Goal: Task Accomplishment & Management: Complete application form

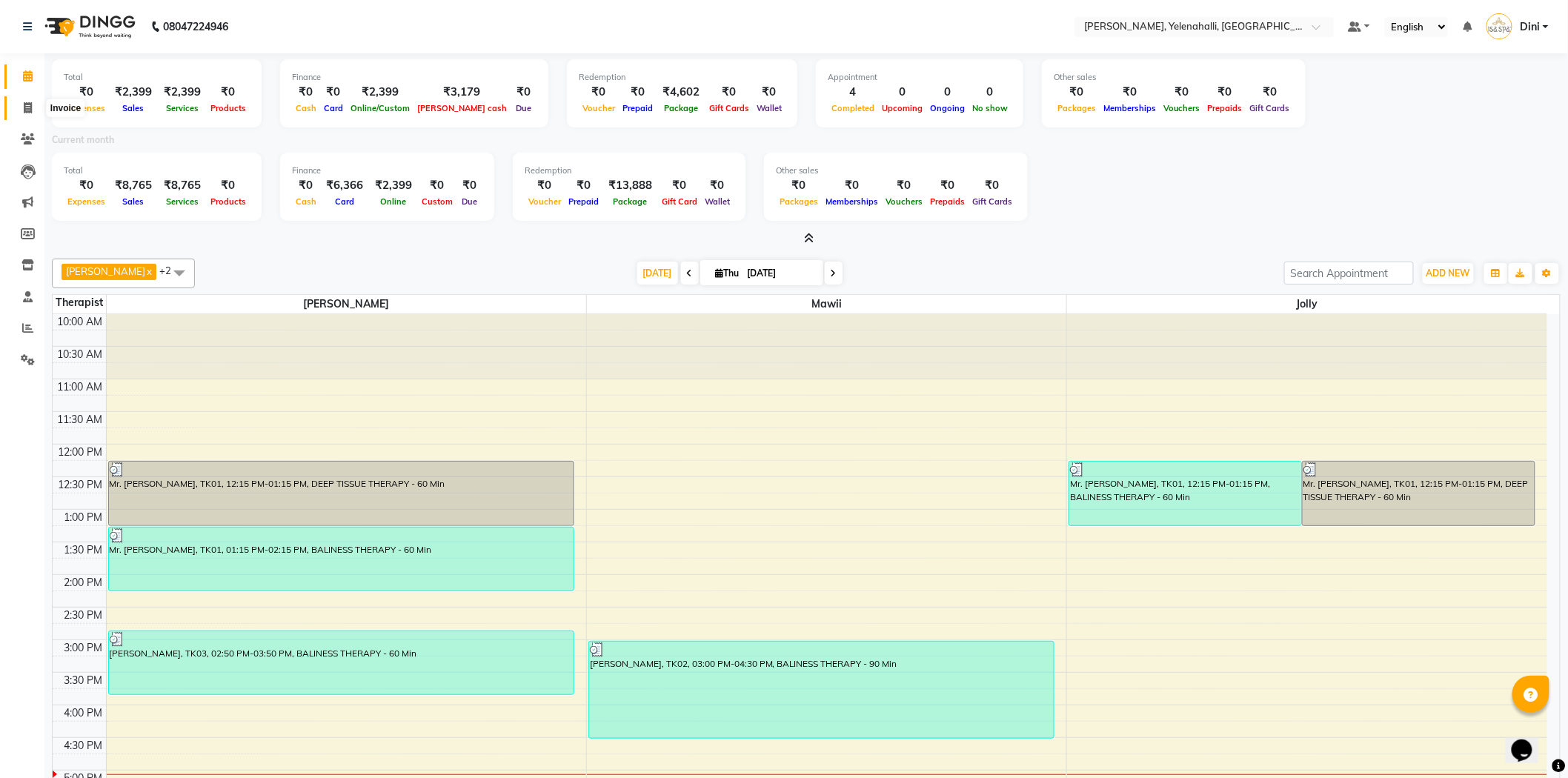
click at [28, 102] on icon at bounding box center [27, 108] width 8 height 11
select select "service"
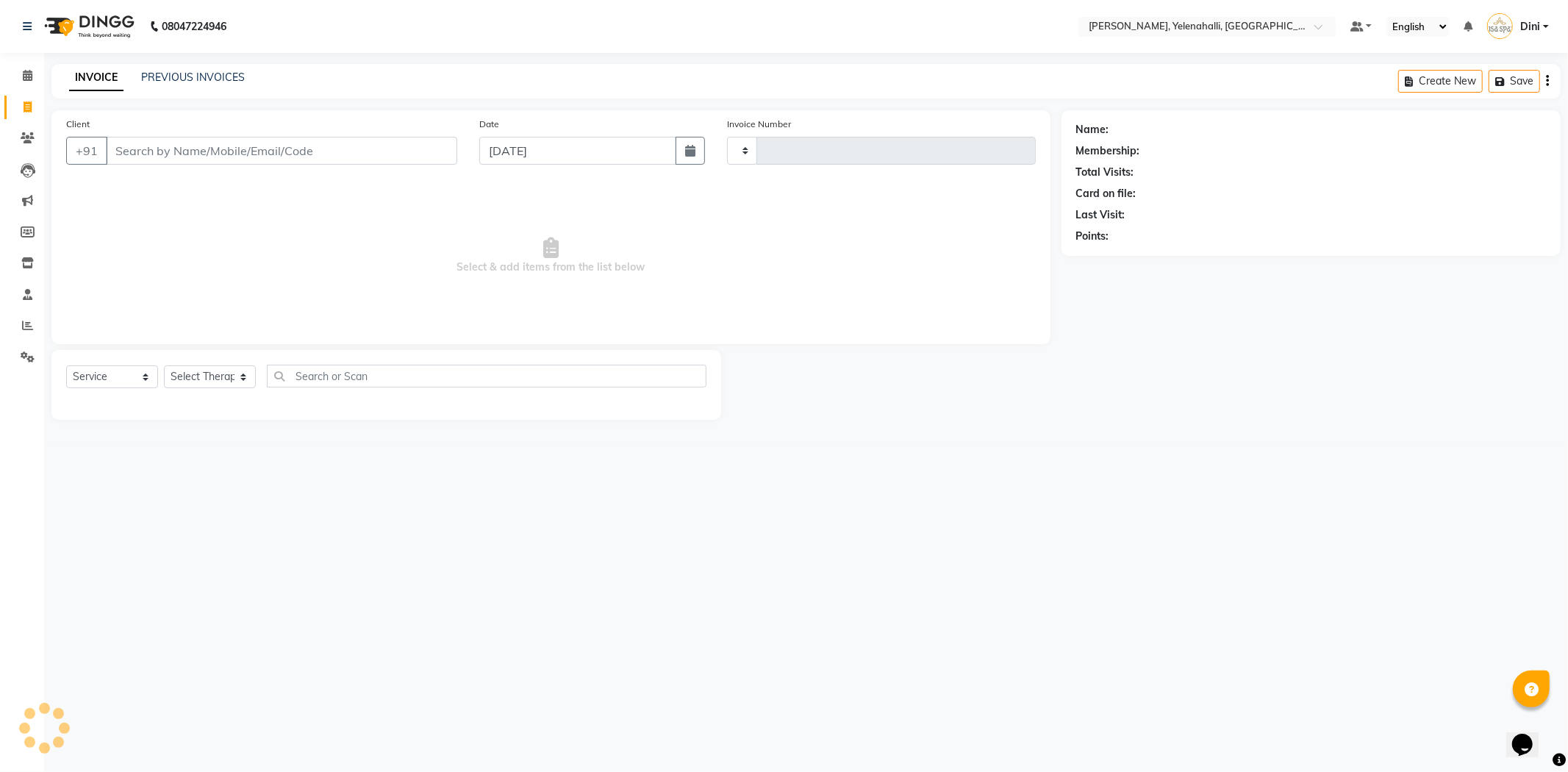
type input "0875"
select select "6121"
click at [123, 153] on input "Client" at bounding box center [281, 150] width 351 height 28
type input "9790836601"
click at [210, 371] on select "Select Therapist Admin Dini Eli Jolly Kyrie Linda Mawii Mr.Mohit Mr. Suresh Kum…" at bounding box center [209, 377] width 92 height 23
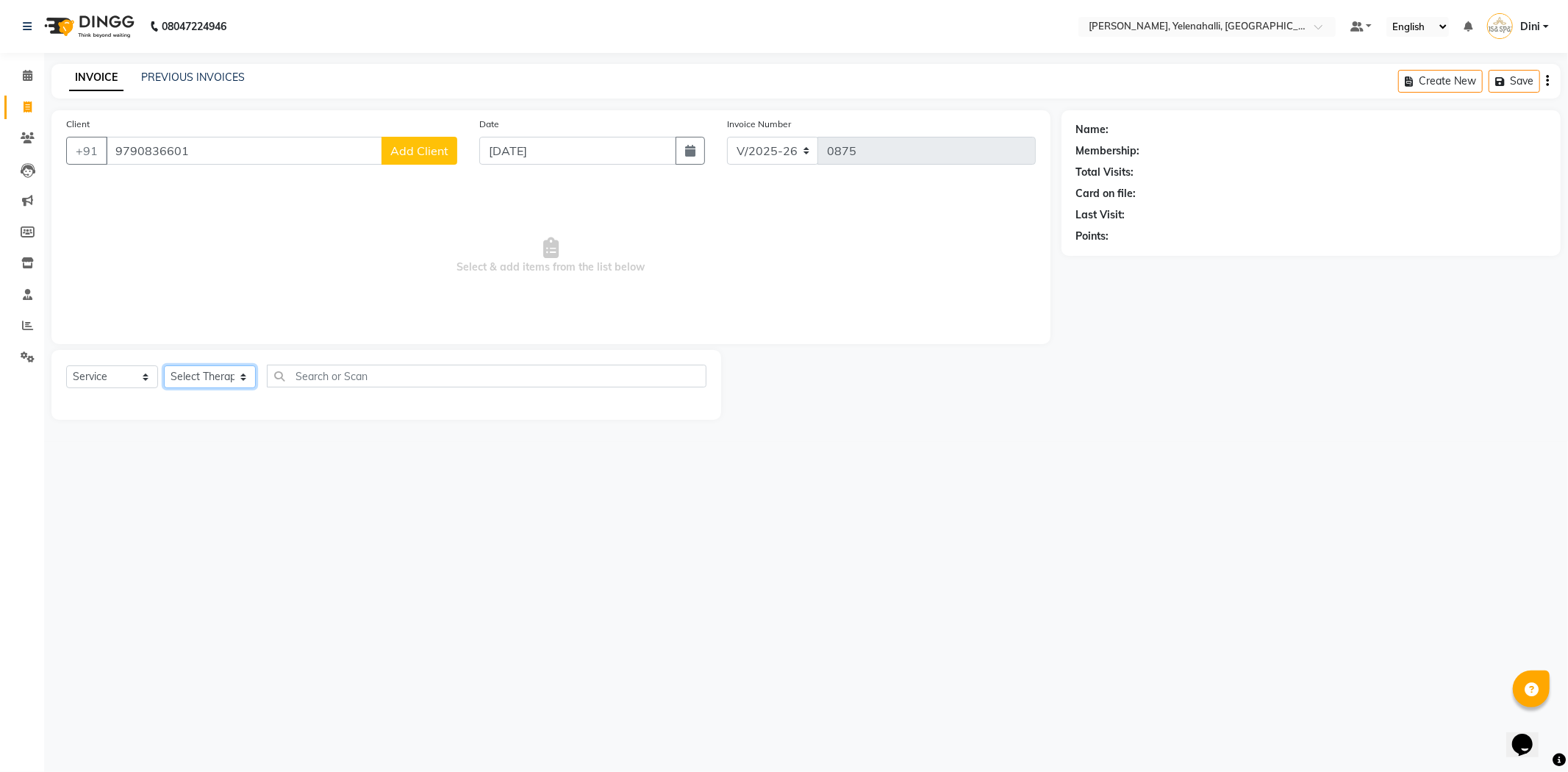
select select "89721"
click at [164, 366] on select "Select Therapist Admin Dini Eli Jolly Kyrie Linda Mawii Mr.Mohit Mr. Suresh Kum…" at bounding box center [209, 377] width 92 height 23
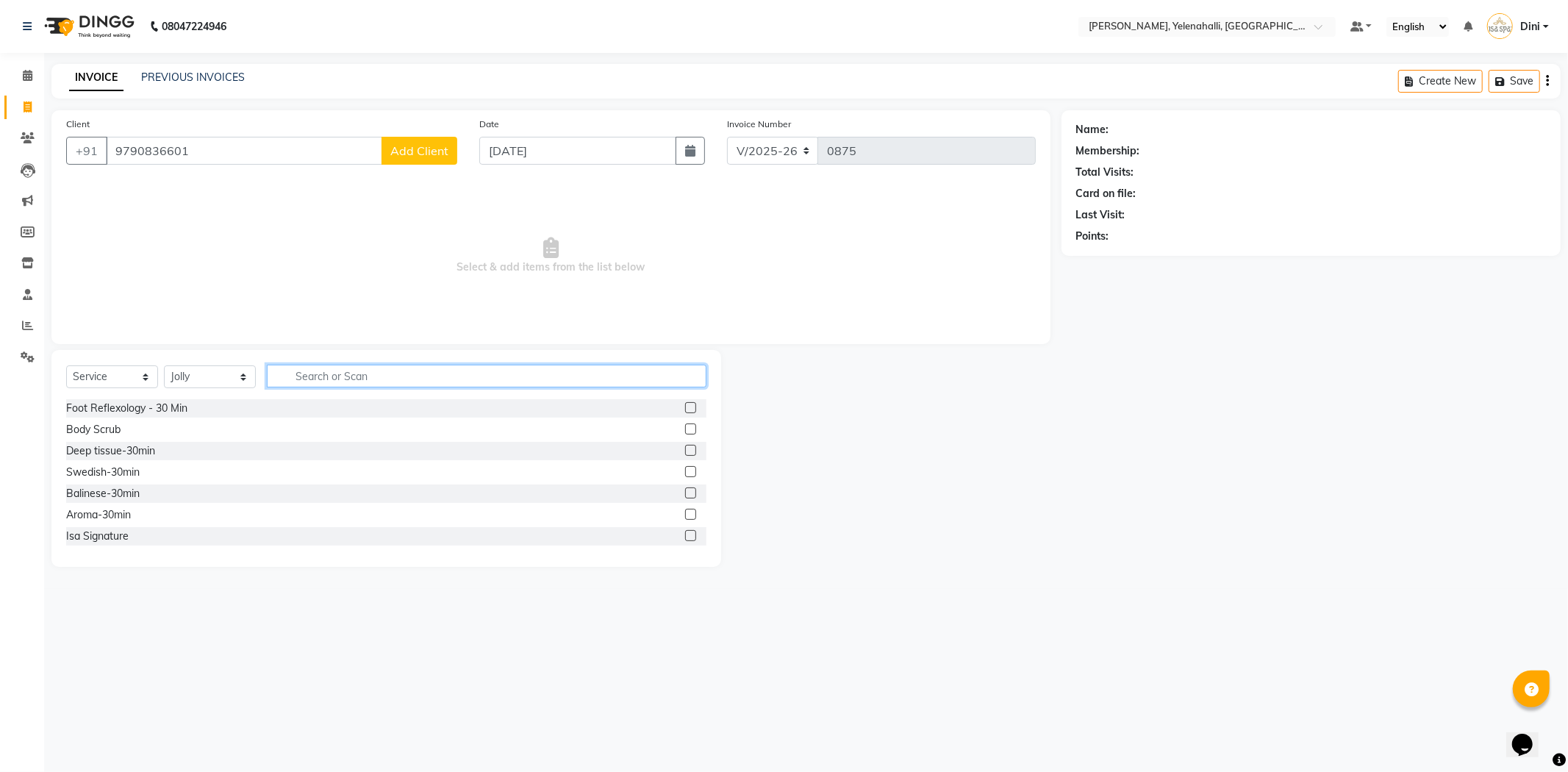
click at [304, 374] on input "text" at bounding box center [486, 376] width 439 height 23
type input "DEE"
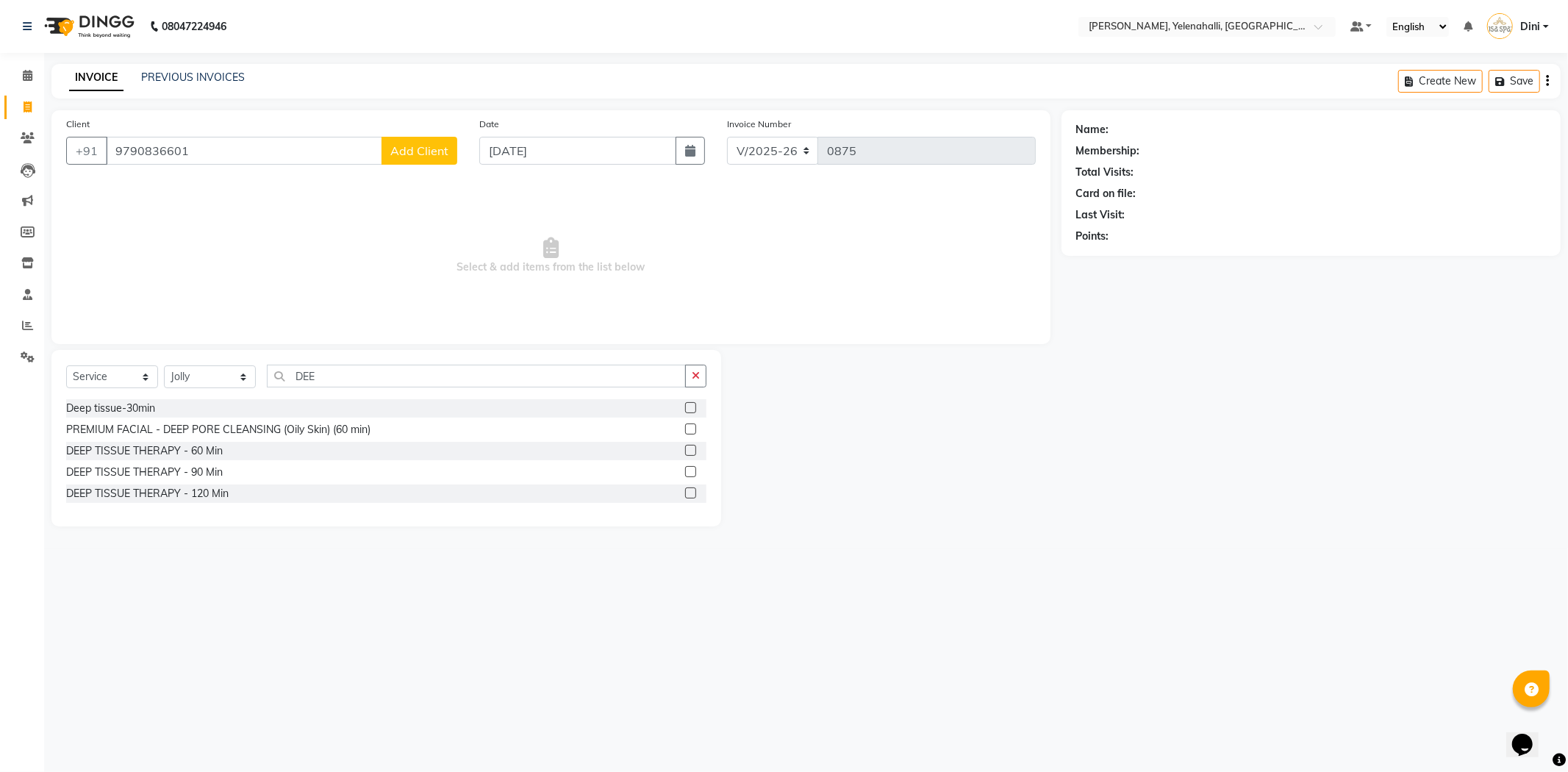
click at [691, 452] on label at bounding box center [690, 450] width 11 height 11
click at [691, 452] on input "checkbox" at bounding box center [689, 451] width 10 height 10
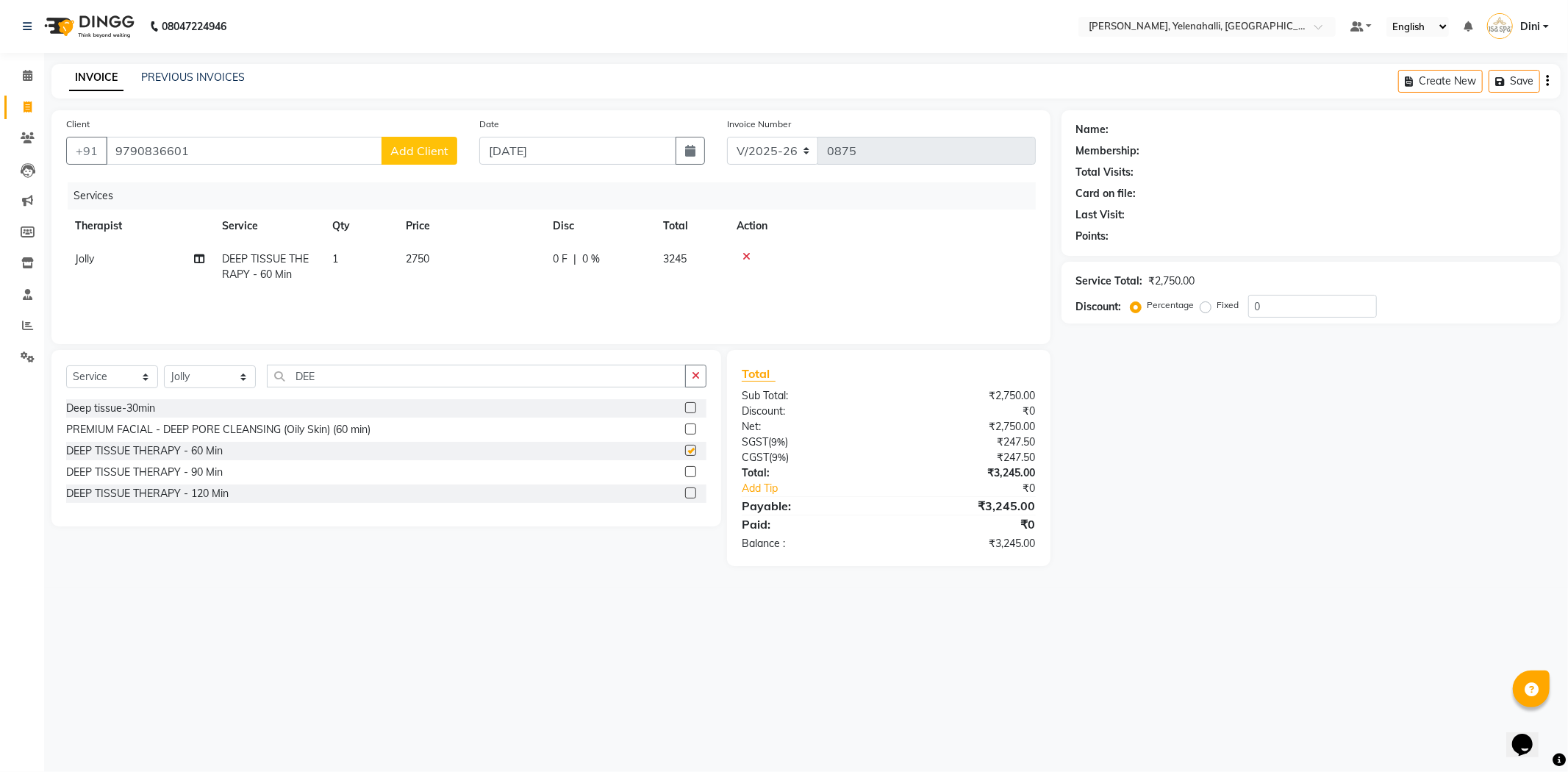
checkbox input "false"
click at [320, 373] on input "DEE" at bounding box center [476, 376] width 419 height 23
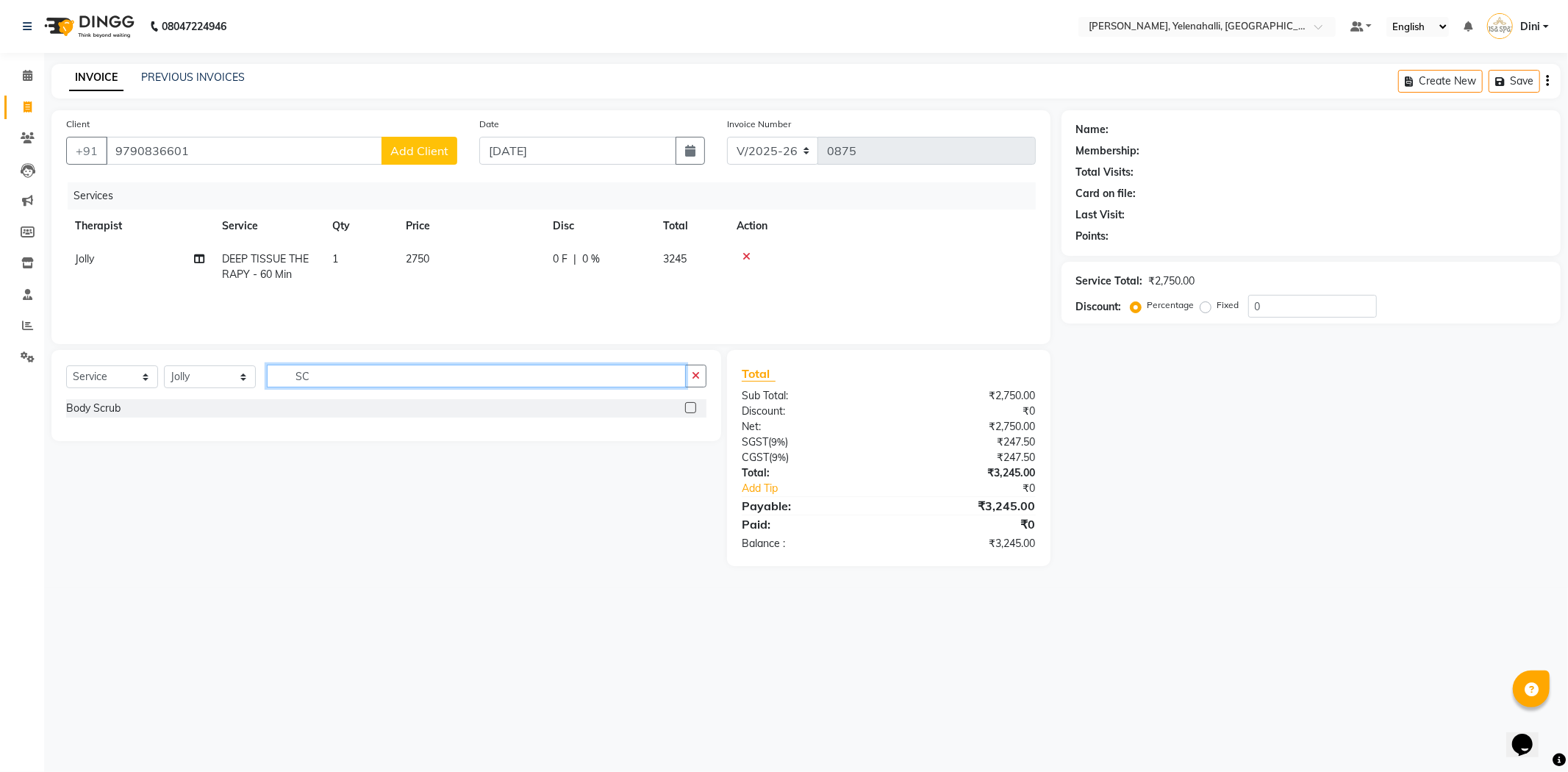
type input "SC"
click at [688, 407] on label at bounding box center [690, 407] width 11 height 11
click at [688, 407] on input "checkbox" at bounding box center [689, 408] width 10 height 10
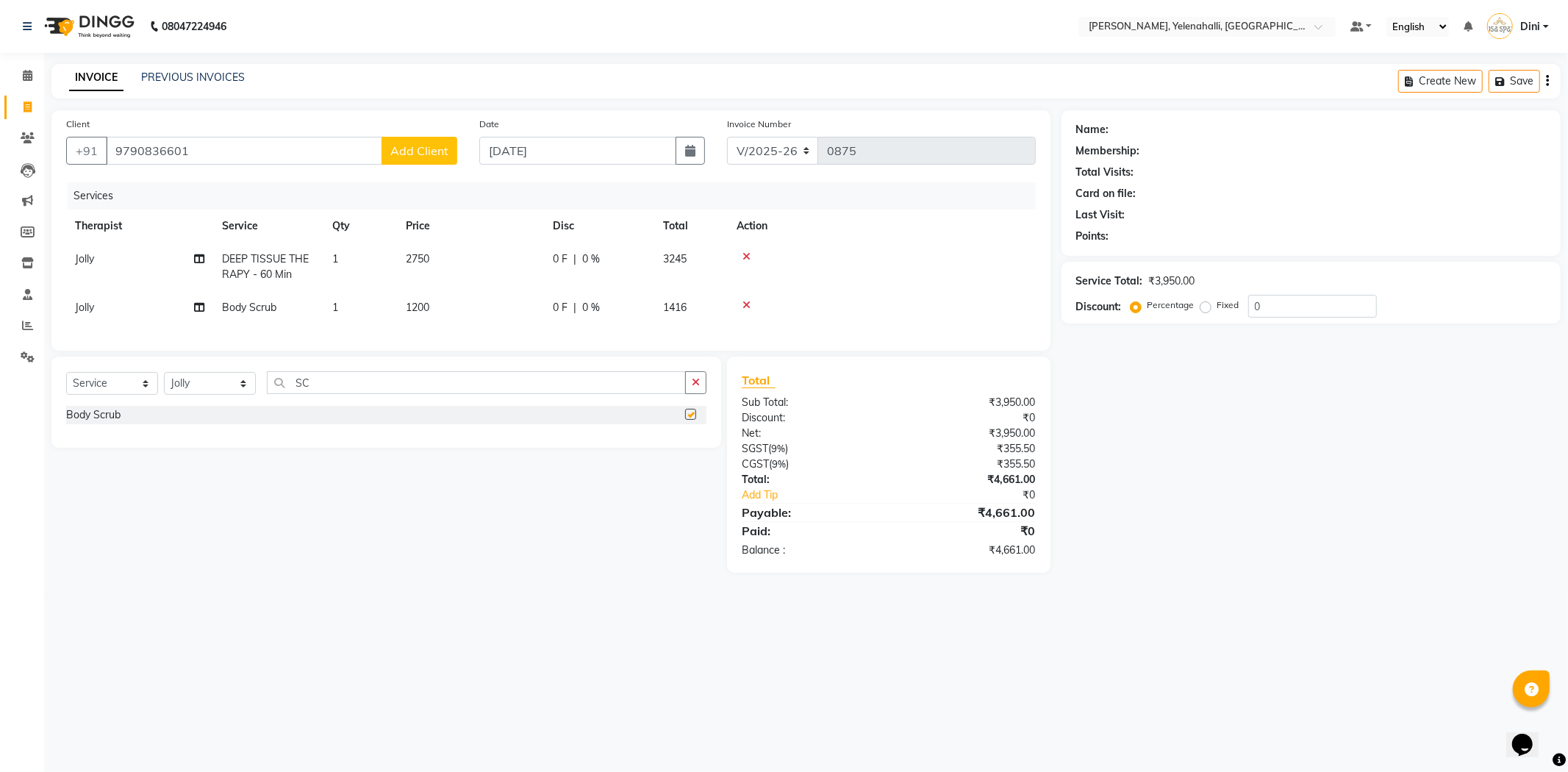
checkbox input "false"
click at [604, 260] on div "0 F | 0 %" at bounding box center [599, 259] width 92 height 15
select select "89721"
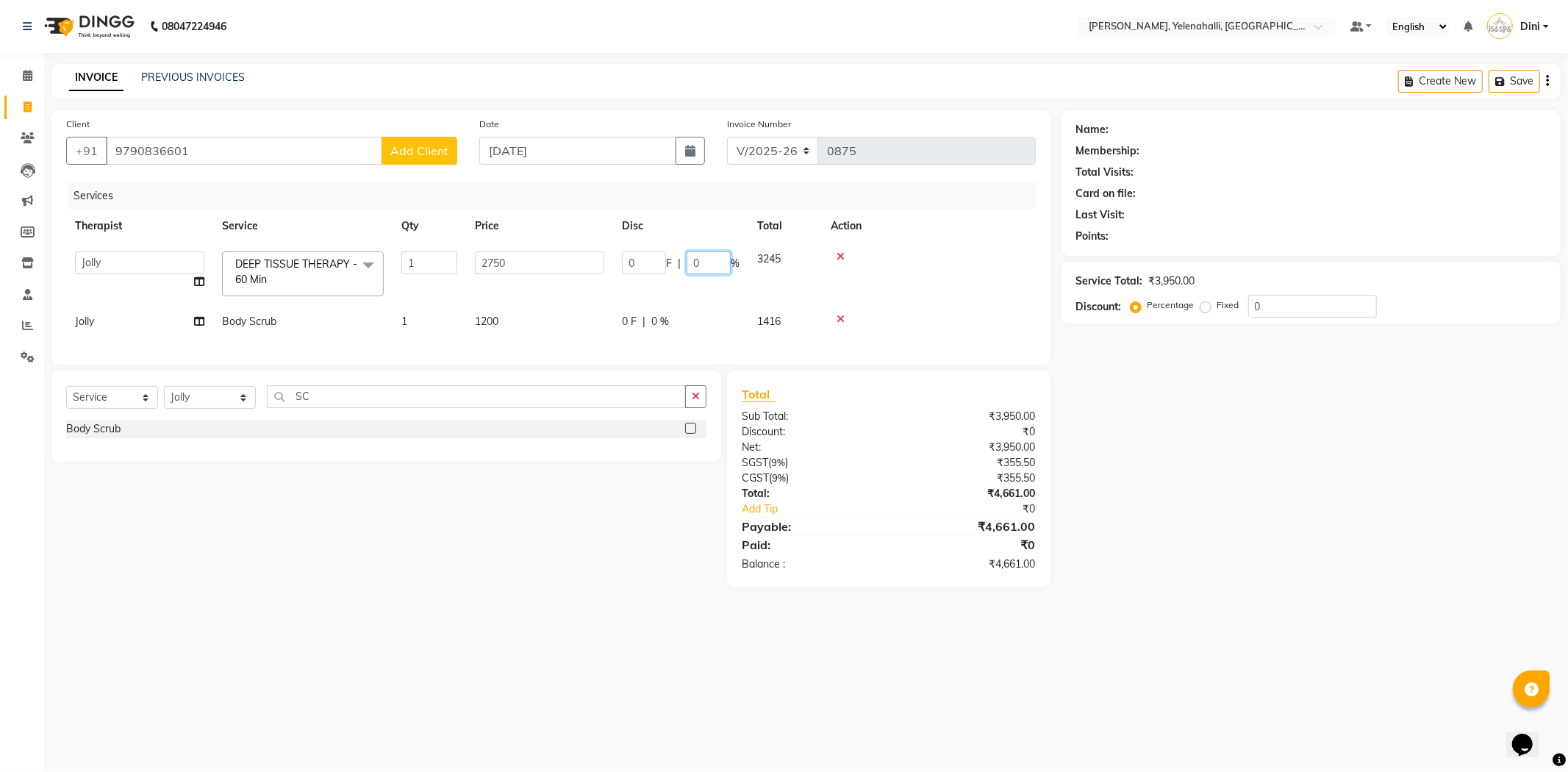
click at [713, 258] on input "0" at bounding box center [709, 263] width 44 height 23
type input "10"
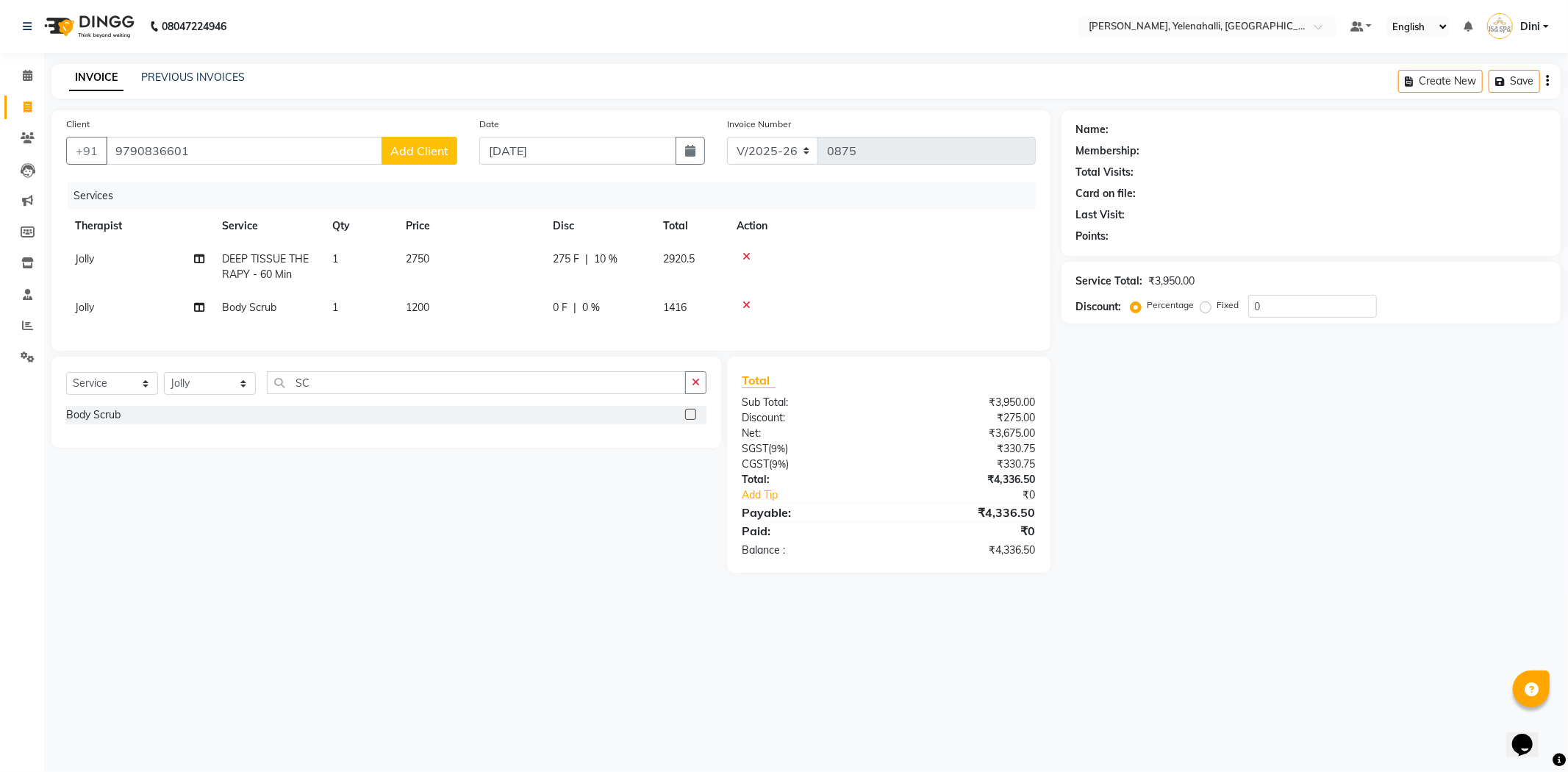
click at [807, 283] on tr "Jolly DEEP TISSUE THERAPY - 60 Min 1 2750 275 F | 10 % 2920.5" at bounding box center [551, 267] width 969 height 49
click at [197, 149] on input "9790836601" at bounding box center [244, 150] width 277 height 28
type input "9"
type input "7305212017"
click at [420, 147] on span "Add Client" at bounding box center [419, 150] width 58 height 15
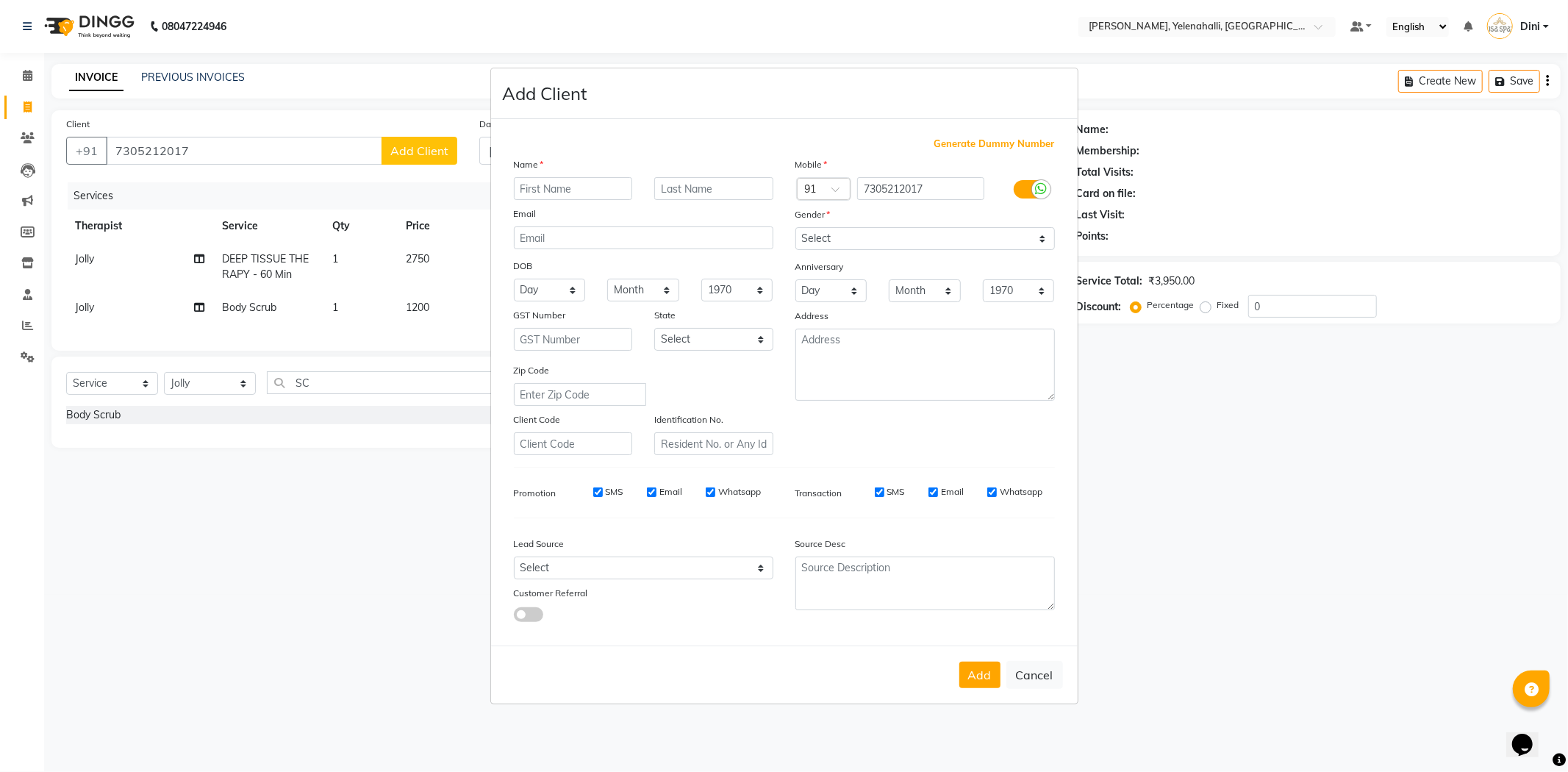
click at [527, 184] on input "text" at bounding box center [574, 189] width 119 height 23
type input "s"
type input "S.Navin"
click at [841, 237] on select "Select Male Female Other Prefer Not To Say" at bounding box center [925, 238] width 260 height 23
select select "male"
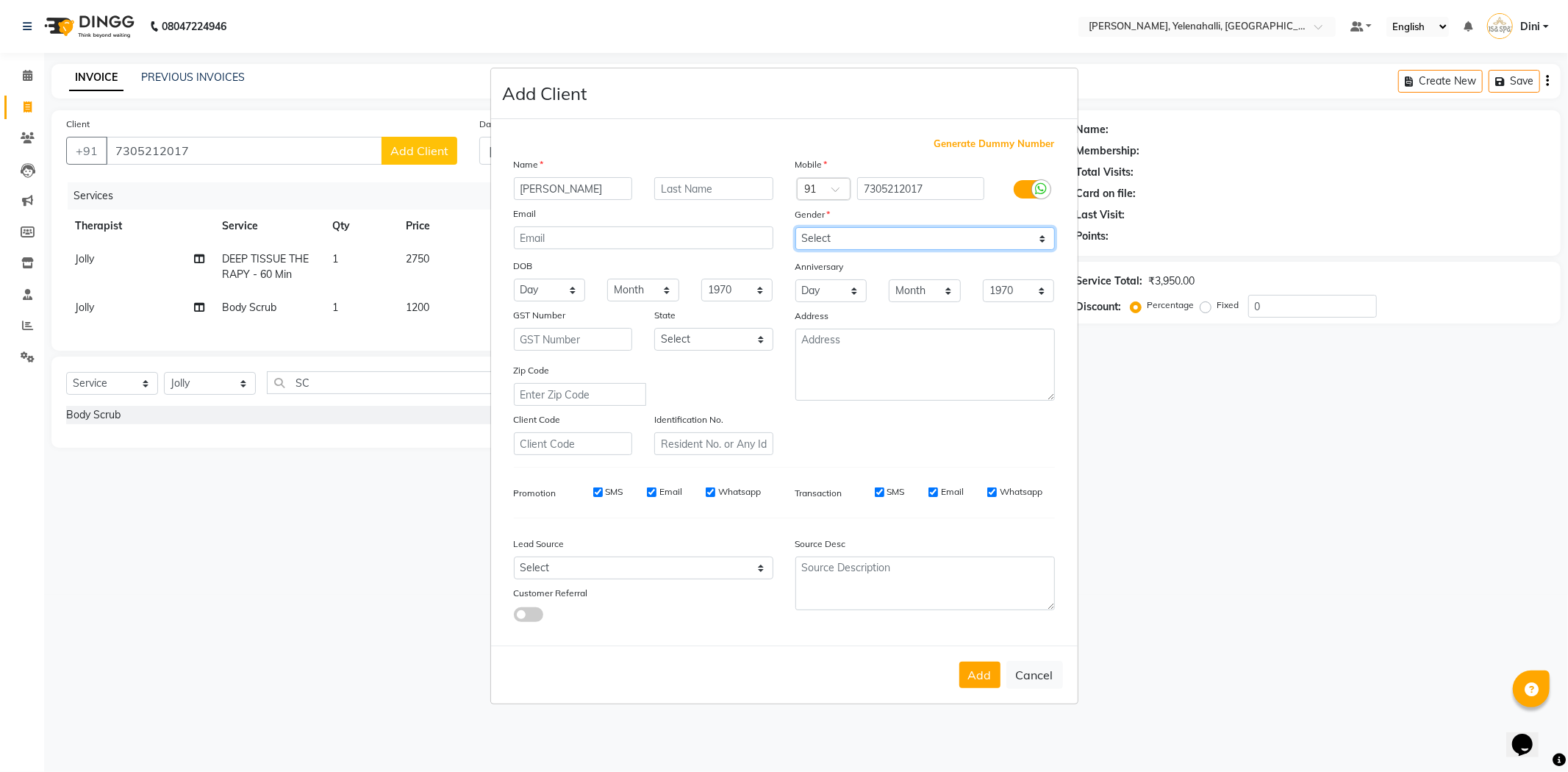
click at [795, 227] on select "Select Male Female Other Prefer Not To Say" at bounding box center [925, 238] width 260 height 23
click at [979, 680] on button "Add" at bounding box center [979, 675] width 41 height 27
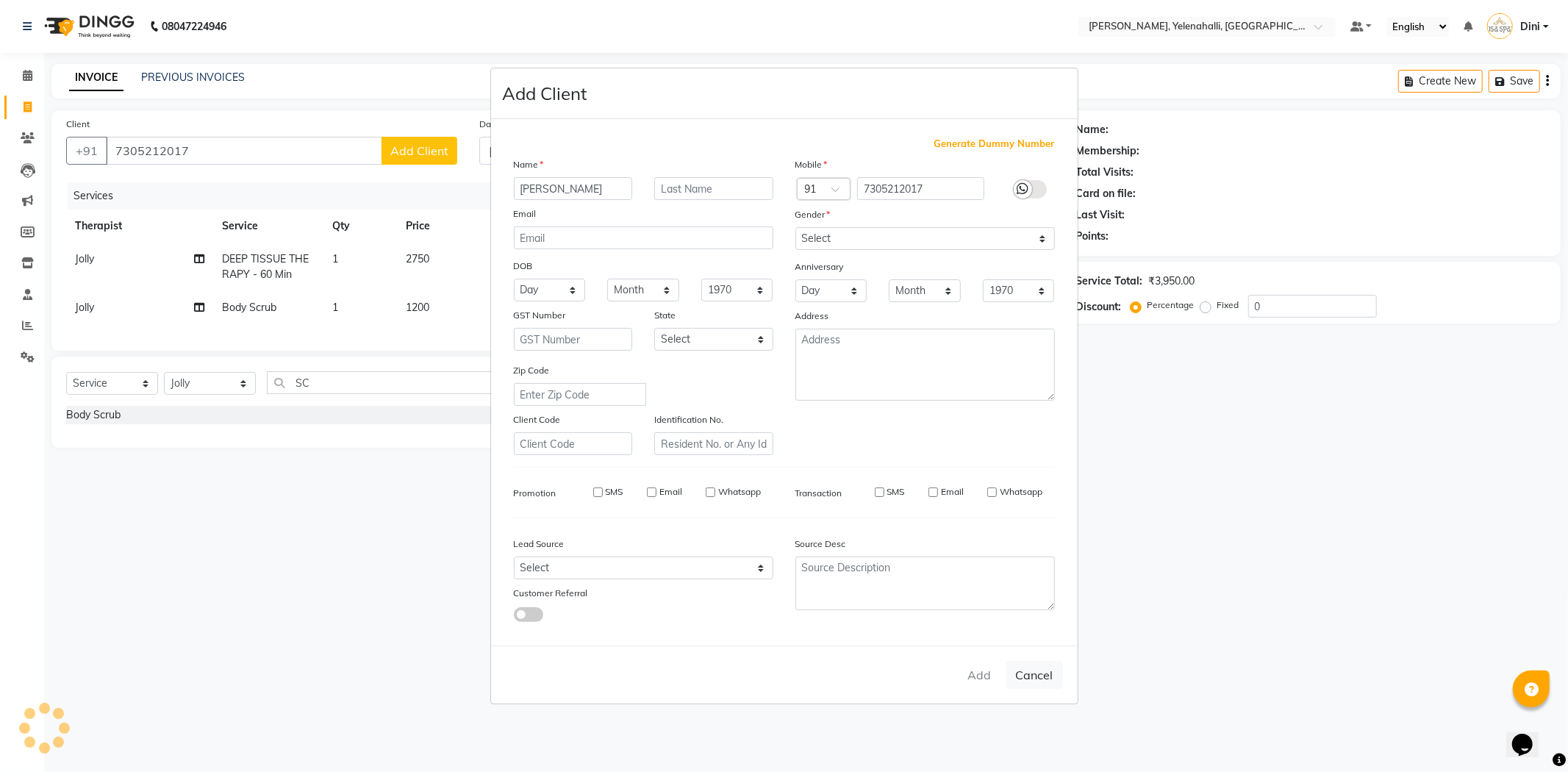
select select
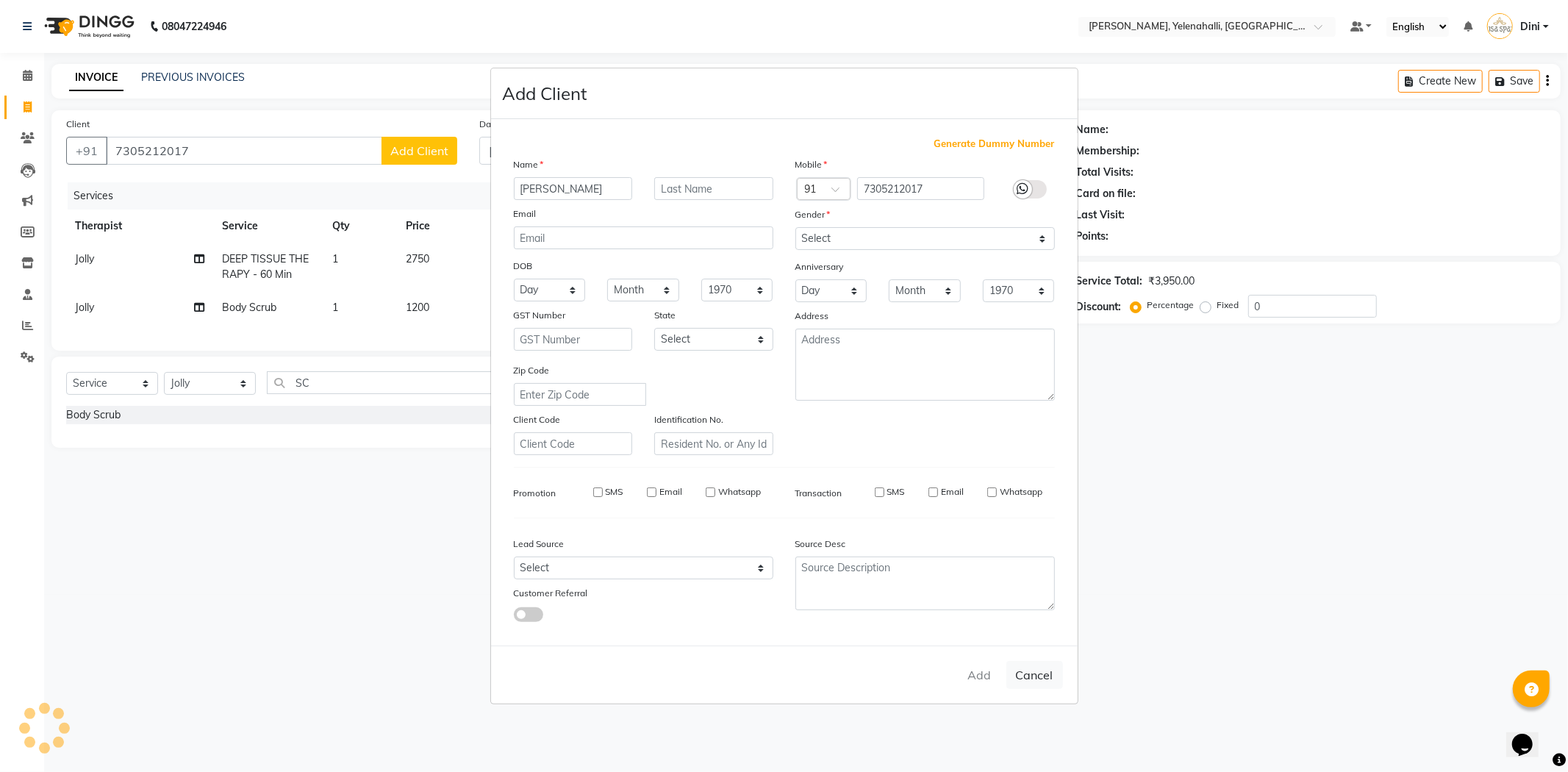
select select
checkbox input "false"
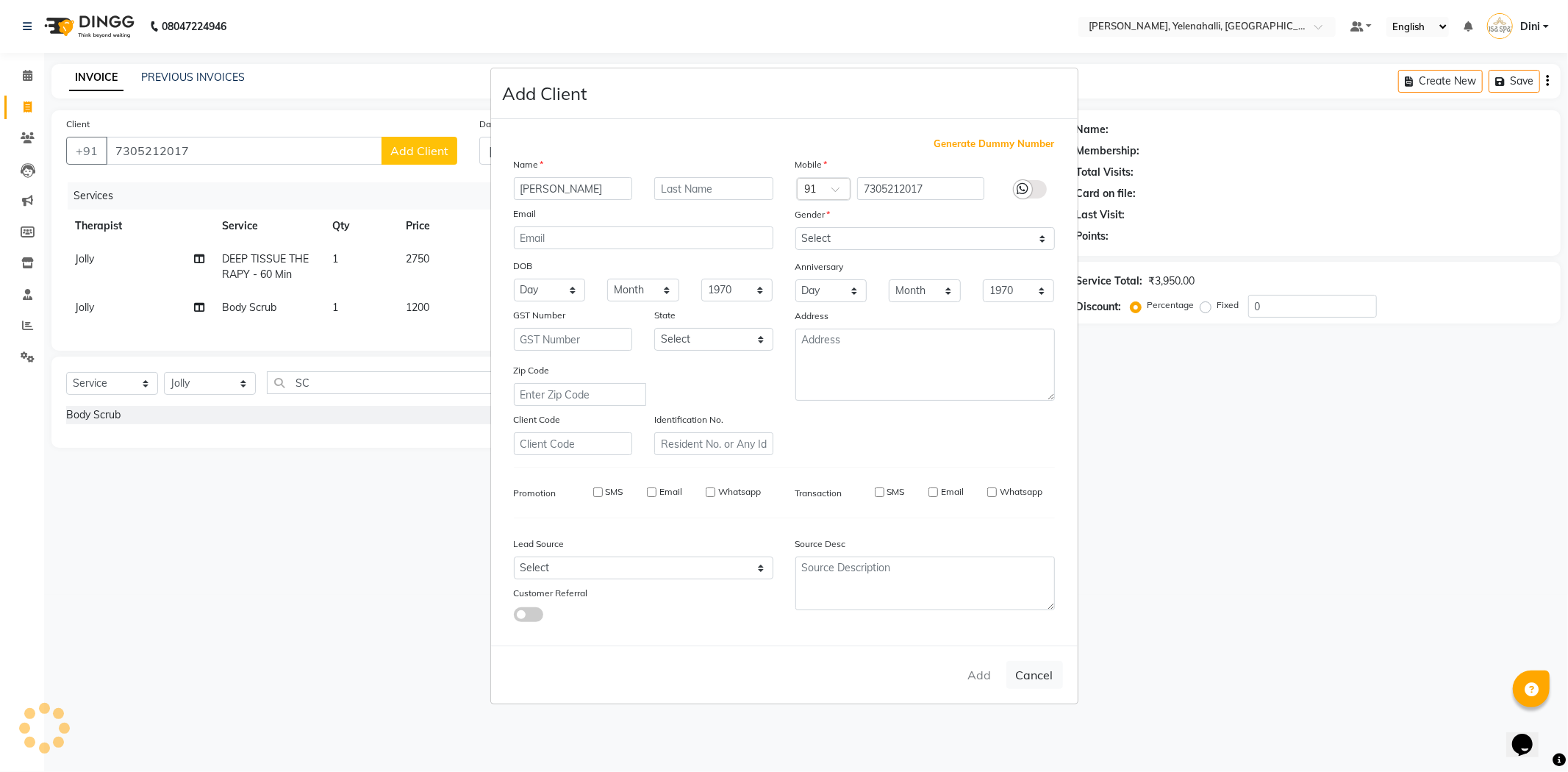
checkbox input "false"
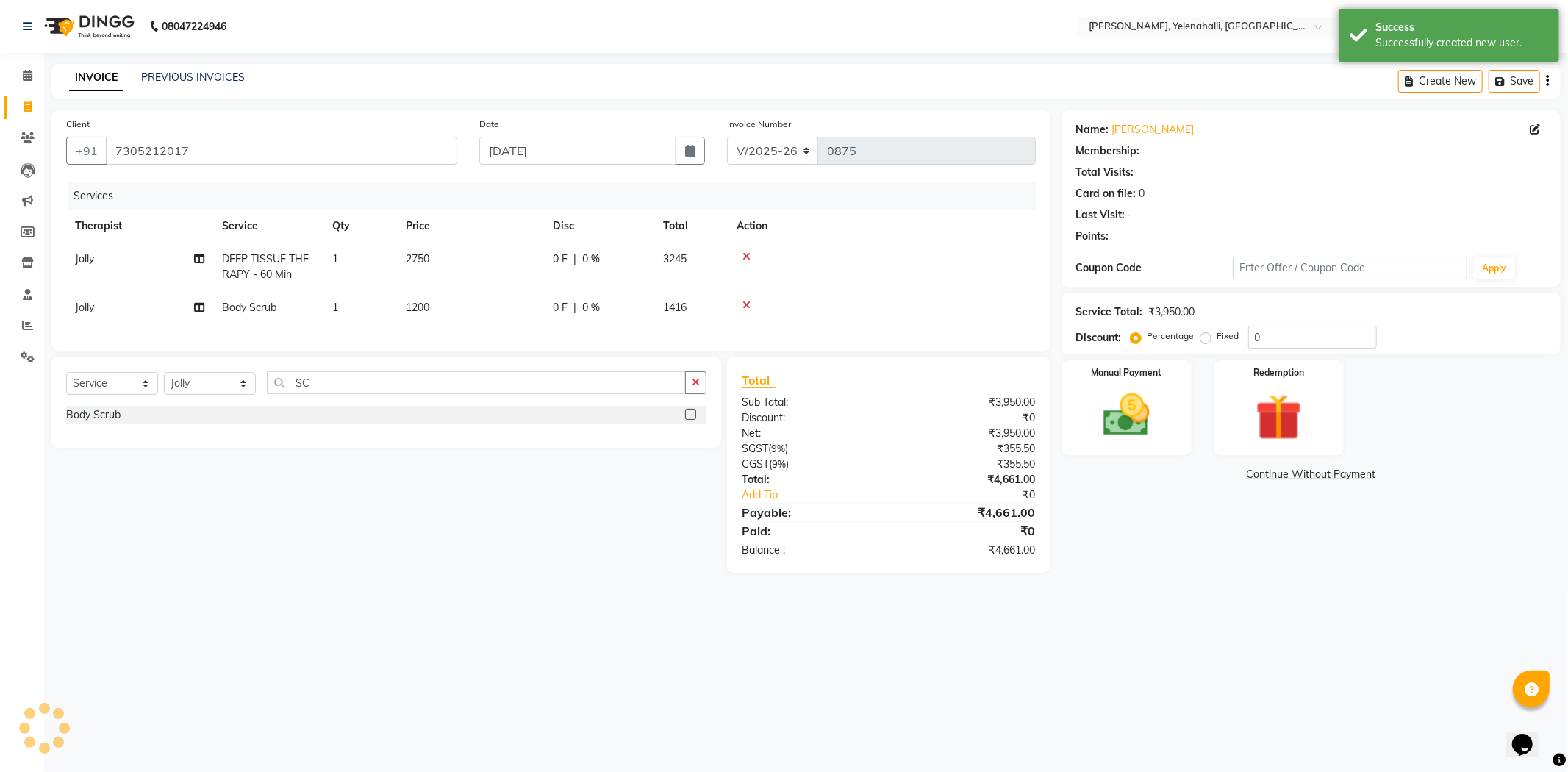
select select "1: Object"
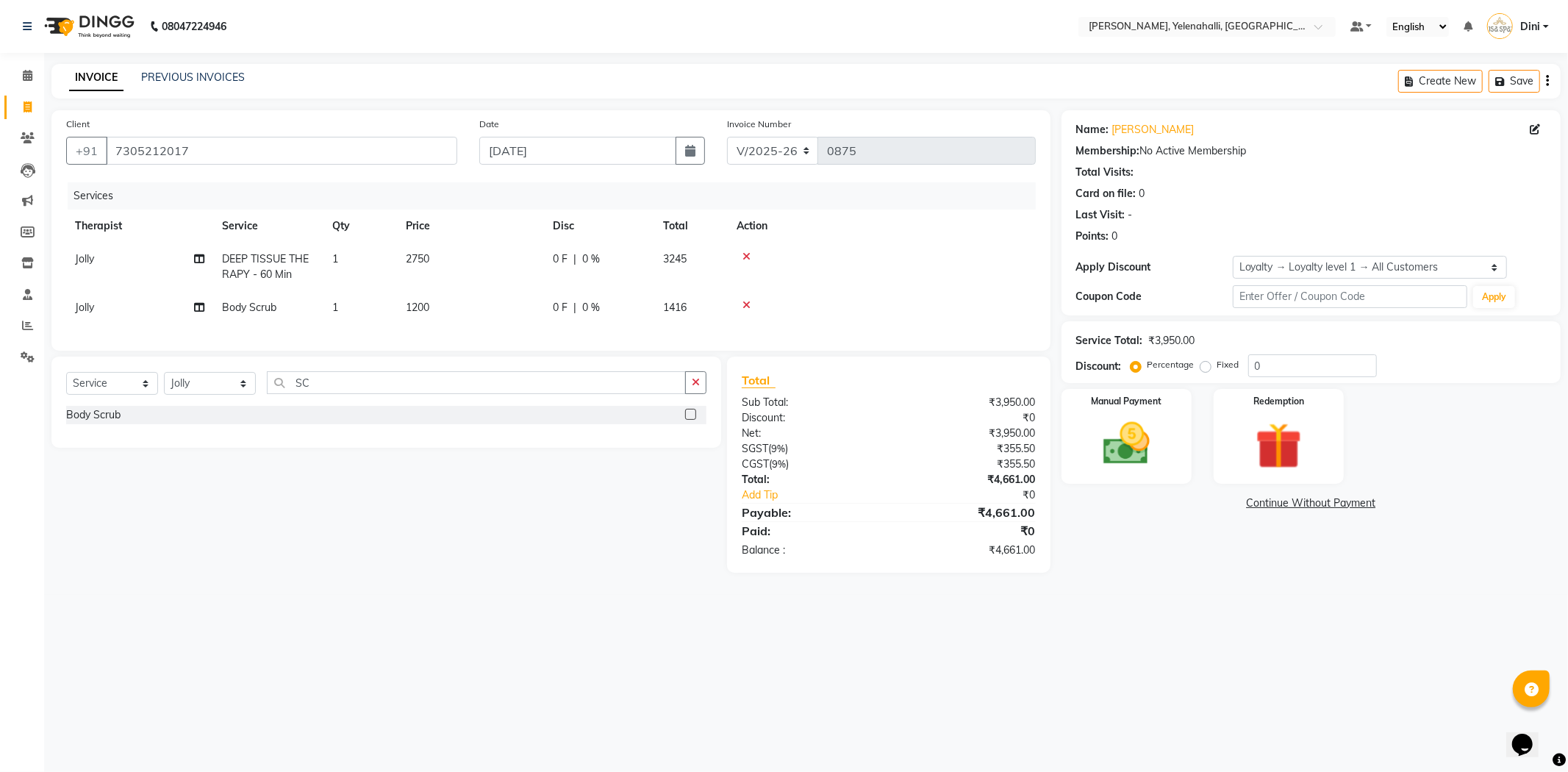
click at [567, 302] on div "0 F | 0 %" at bounding box center [599, 307] width 92 height 15
select select "89721"
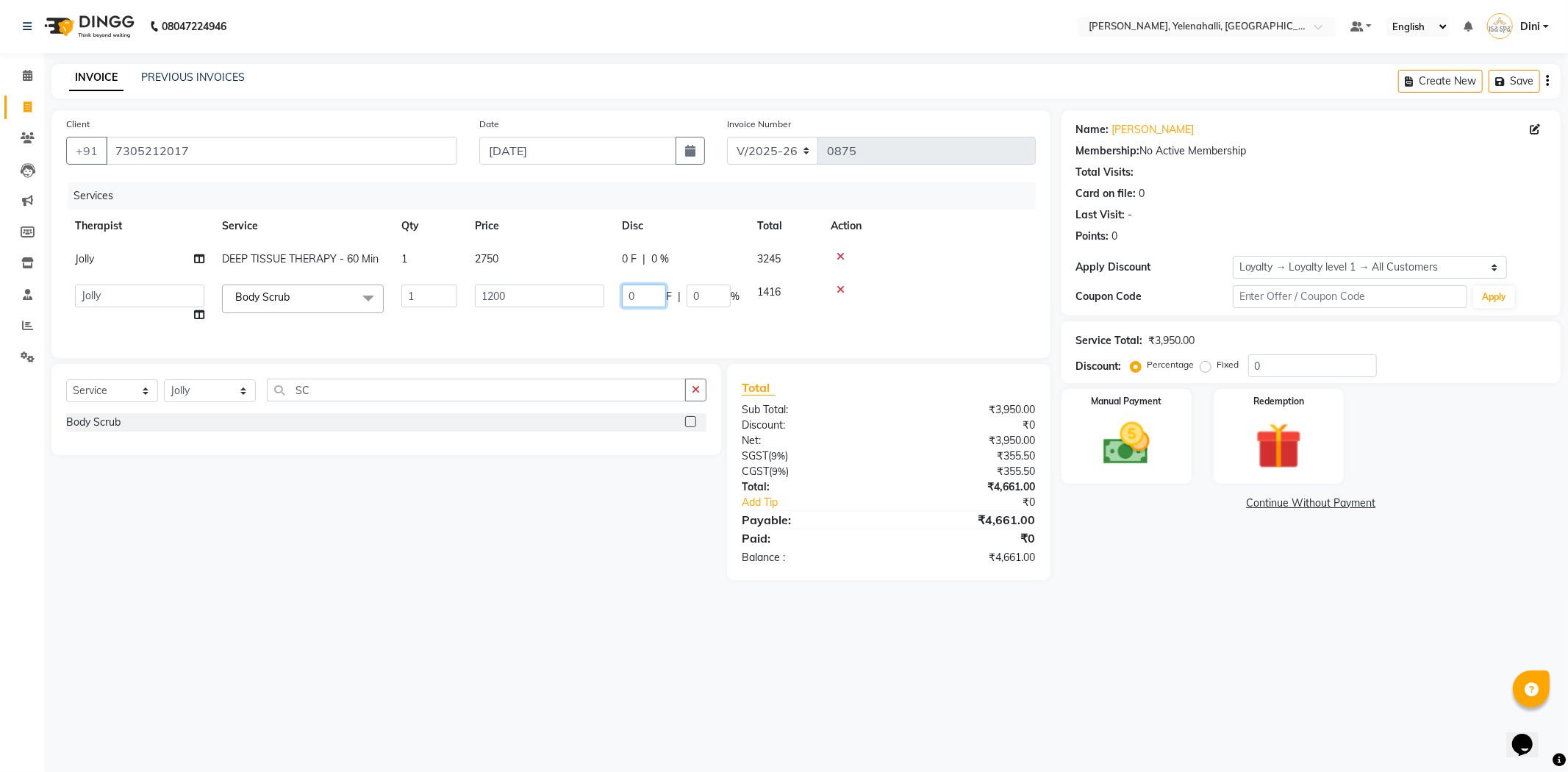
click at [646, 290] on input "0" at bounding box center [644, 296] width 44 height 23
type input "817"
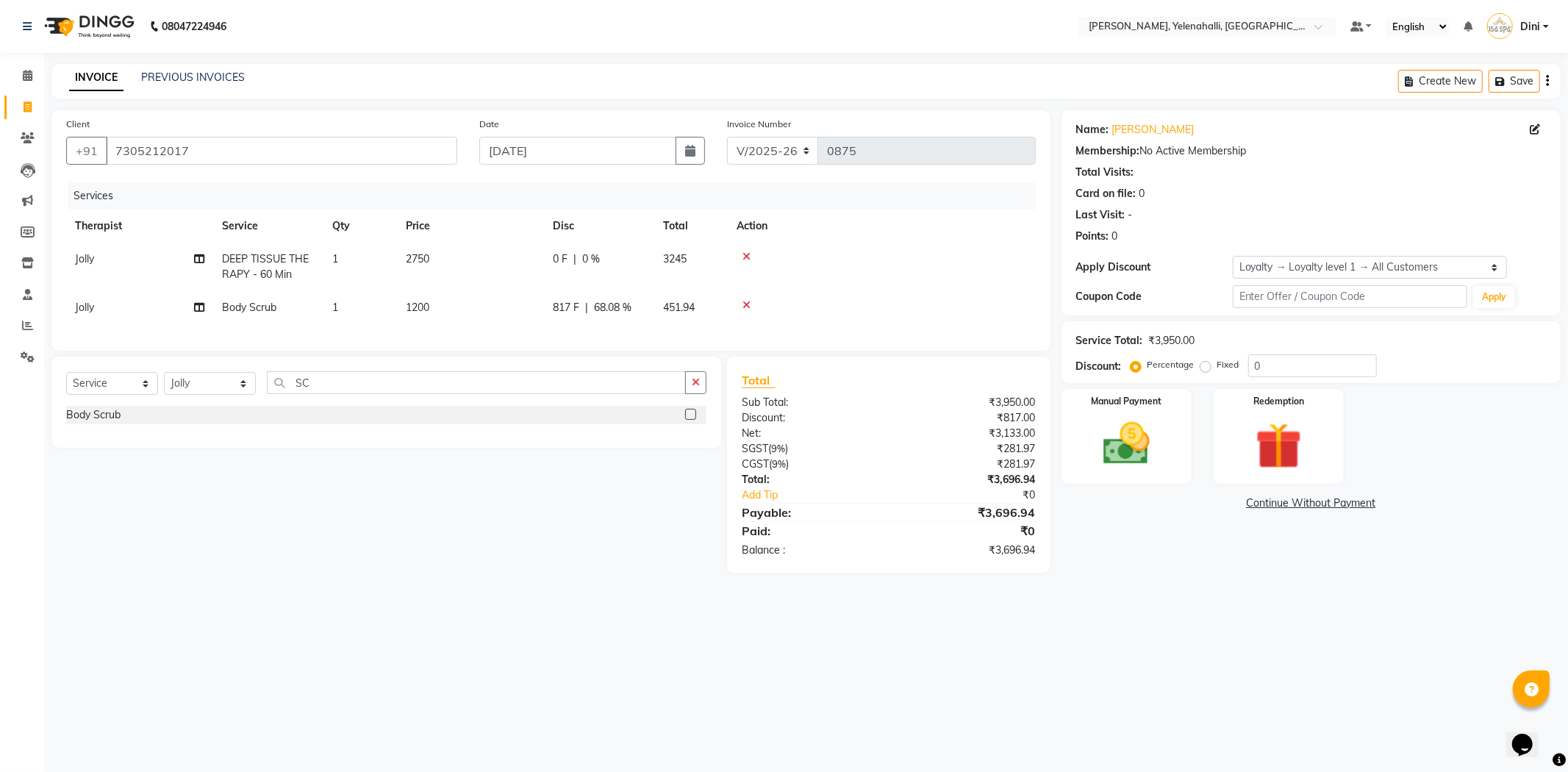
click at [675, 324] on tr "Jolly Body Scrub 1 1200 817 F | 68.08 % 451.94" at bounding box center [551, 307] width 969 height 33
click at [747, 253] on icon at bounding box center [746, 257] width 8 height 11
click at [568, 257] on span "817 F" at bounding box center [566, 259] width 27 height 15
select select "89721"
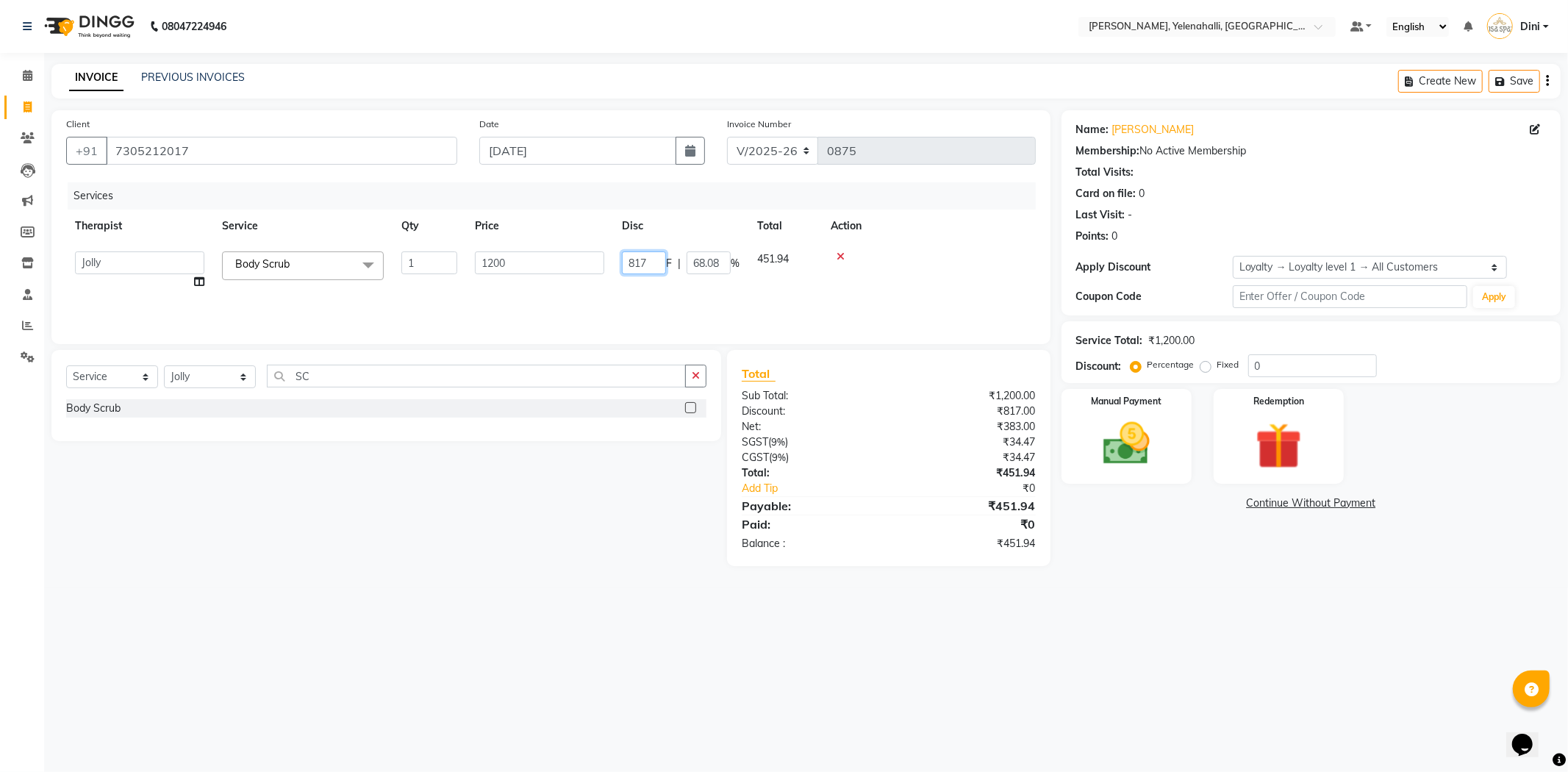
click at [652, 272] on input "817" at bounding box center [644, 263] width 44 height 23
type input "8"
click at [869, 285] on div "Services Therapist Service Qty Price Disc Total Action Jolly Body Scrub 1 1200 …" at bounding box center [551, 255] width 969 height 147
click at [1218, 366] on label "Fixed" at bounding box center [1228, 364] width 22 height 13
click at [1206, 366] on input "Fixed" at bounding box center [1209, 365] width 11 height 11
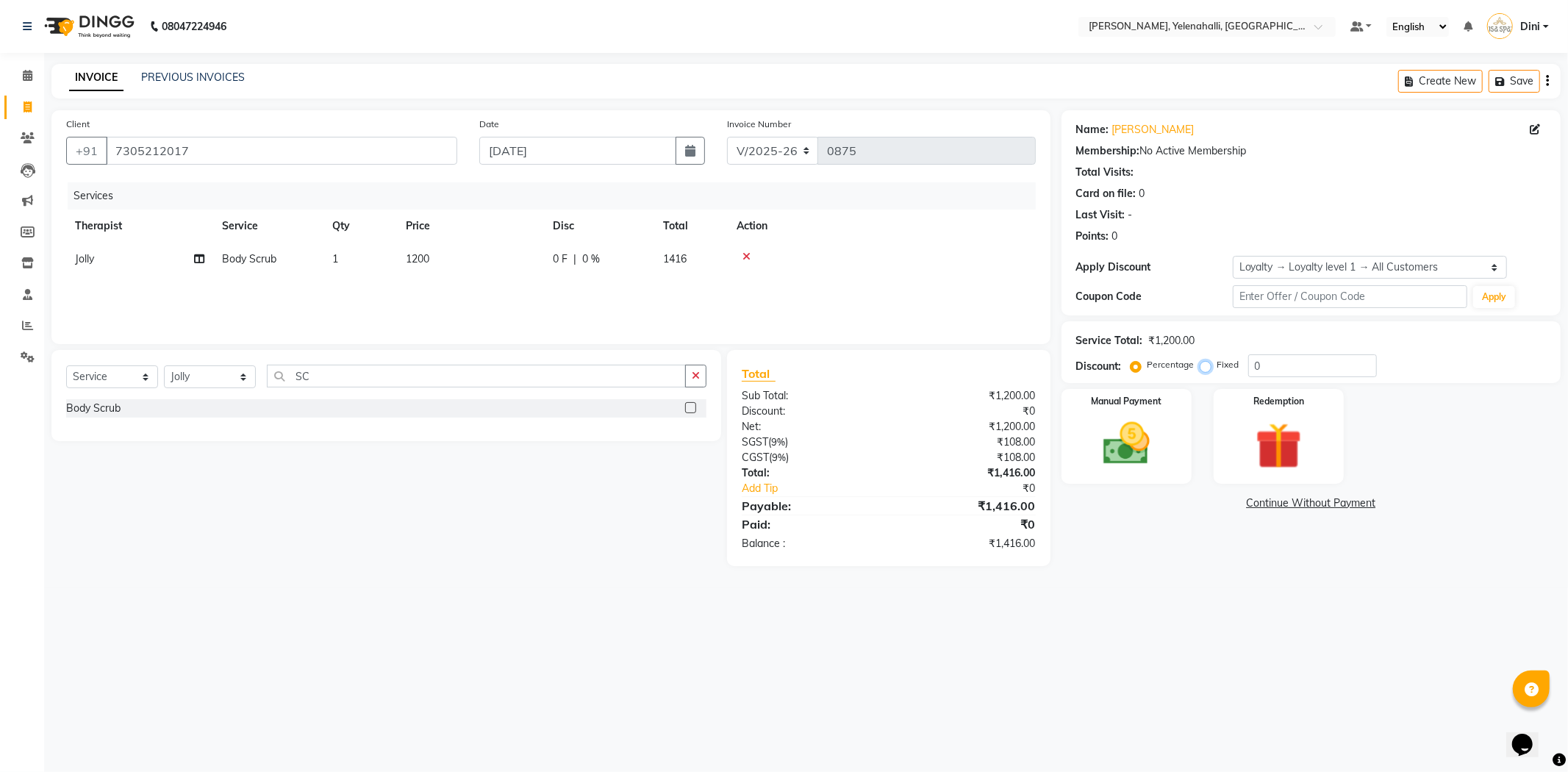
radio input "true"
click at [1279, 362] on input "0" at bounding box center [1312, 366] width 129 height 23
type input "817"
click at [311, 377] on input "SC" at bounding box center [476, 376] width 419 height 23
type input "S"
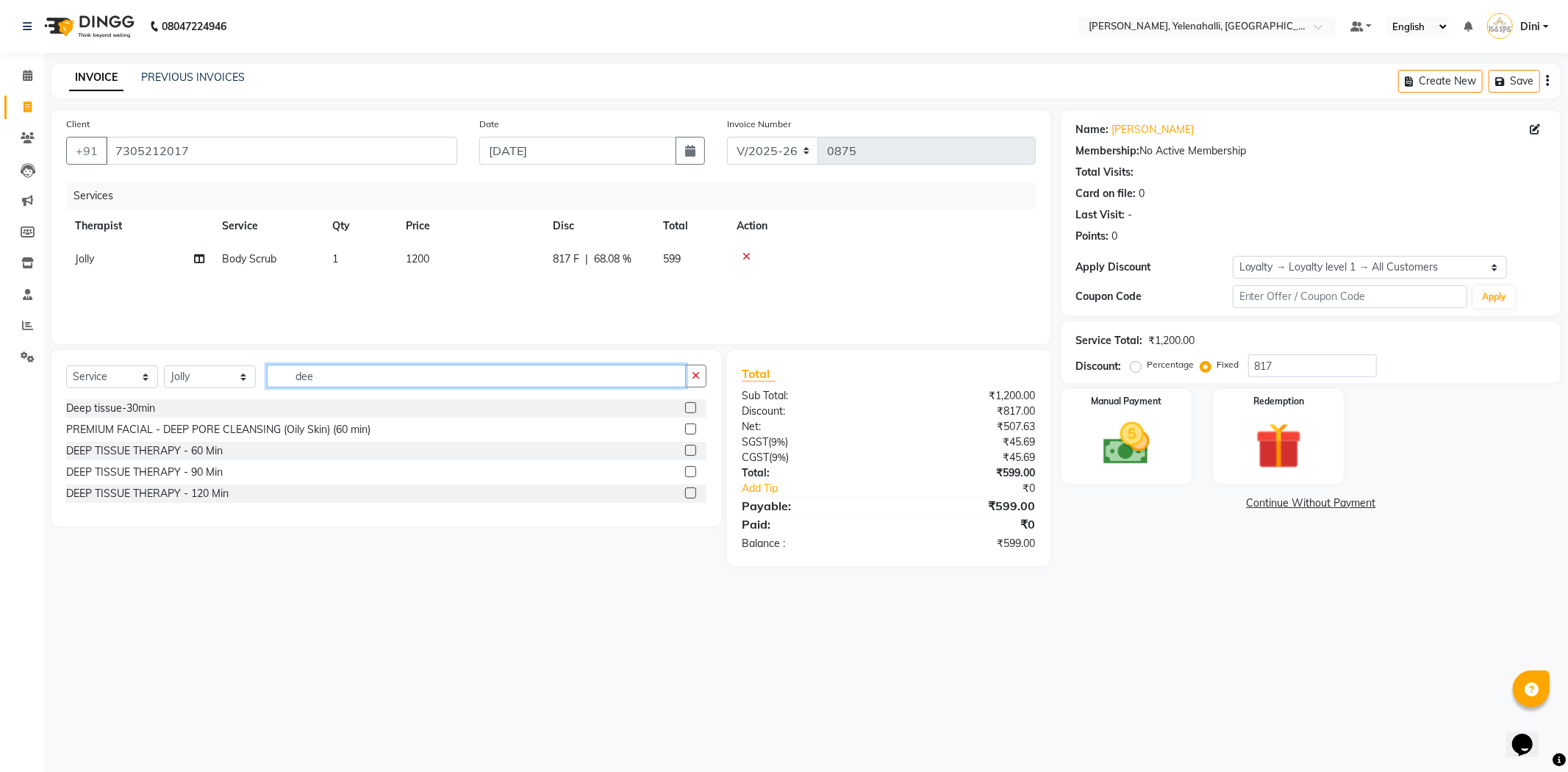
type input "dee"
click at [686, 448] on label at bounding box center [690, 450] width 11 height 11
click at [686, 448] on input "checkbox" at bounding box center [689, 451] width 10 height 10
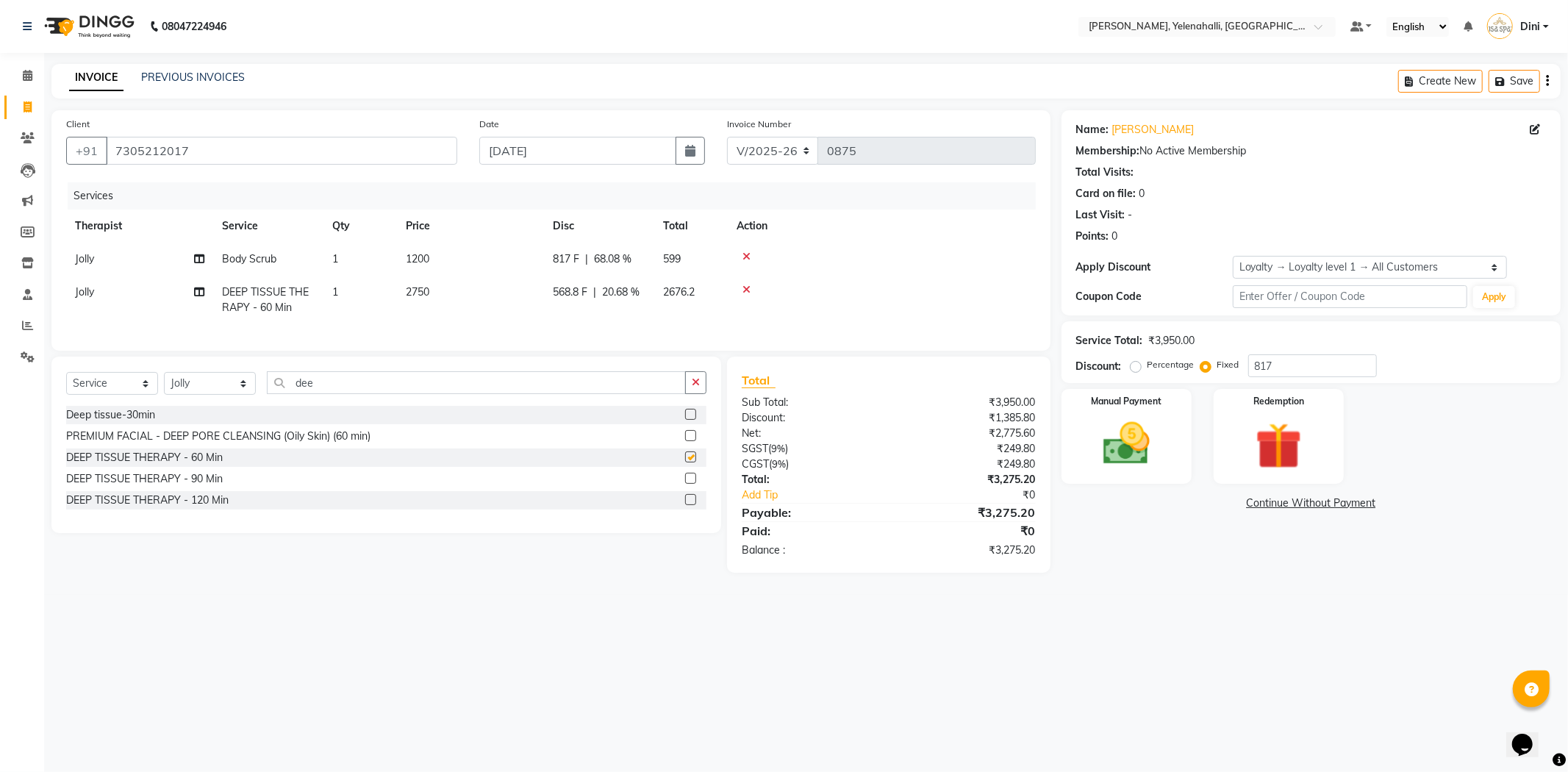
checkbox input "false"
click at [744, 285] on icon at bounding box center [746, 290] width 8 height 11
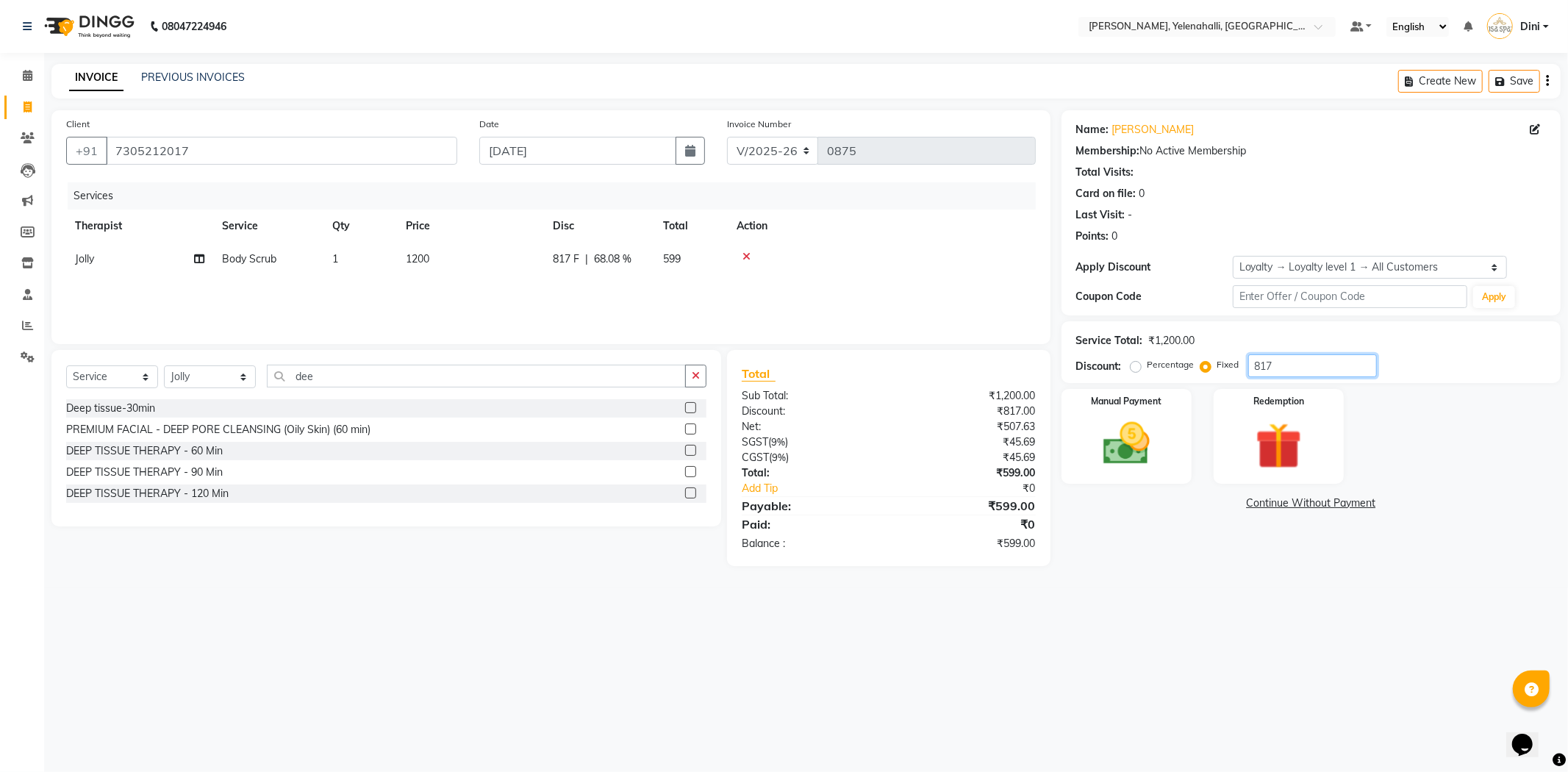
click at [1282, 363] on input "817" at bounding box center [1312, 366] width 129 height 23
type input "8"
click at [561, 254] on span "0 F" at bounding box center [559, 259] width 15 height 15
select select "89721"
click at [641, 257] on input "0" at bounding box center [644, 263] width 44 height 23
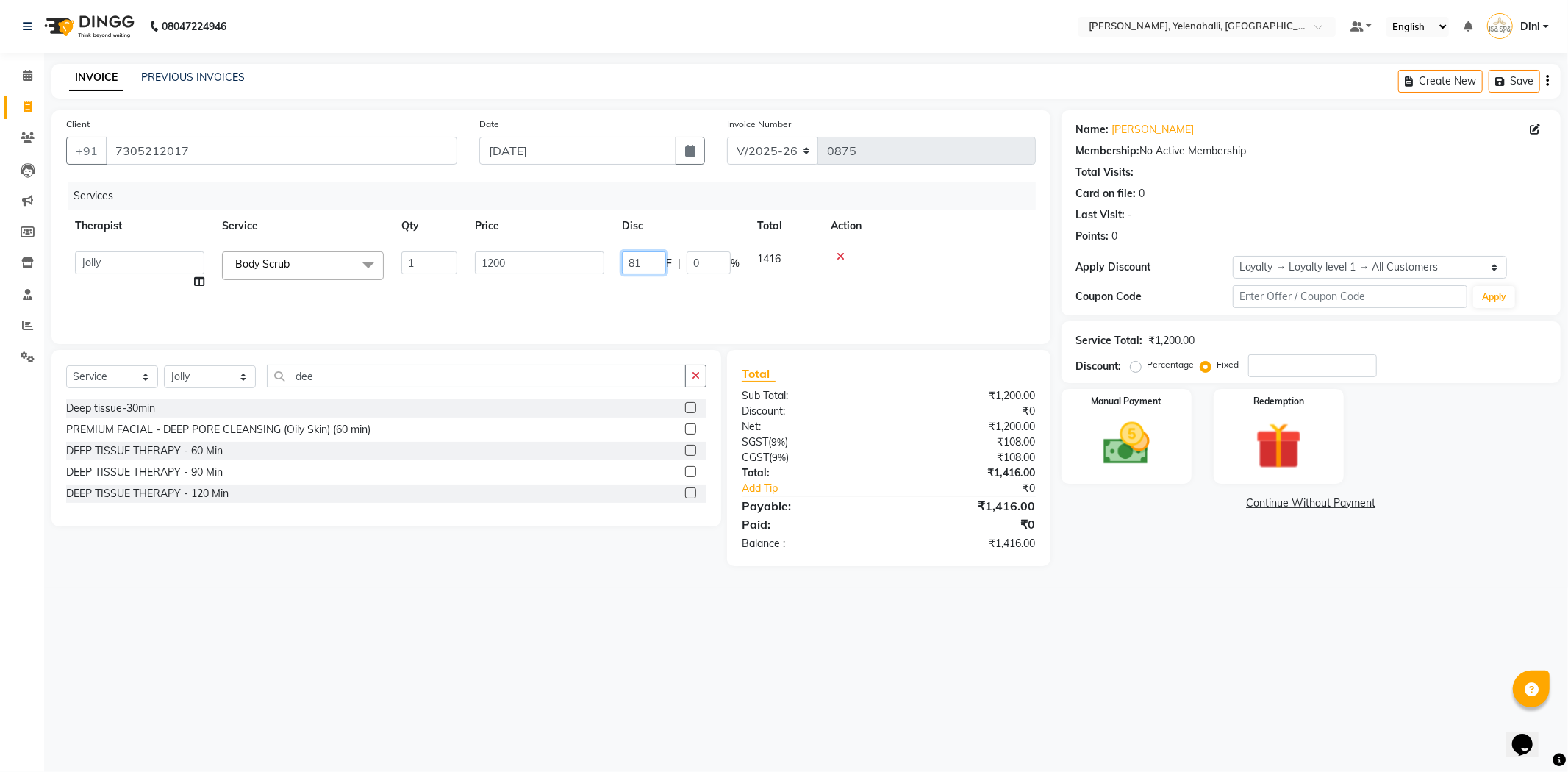
type input "817"
click at [667, 285] on div "Services Therapist Service Qty Price Disc Total Action Jolly Body Scrub 1 1200 …" at bounding box center [551, 255] width 969 height 147
click at [689, 451] on label at bounding box center [690, 450] width 11 height 11
click at [689, 451] on input "checkbox" at bounding box center [689, 451] width 10 height 10
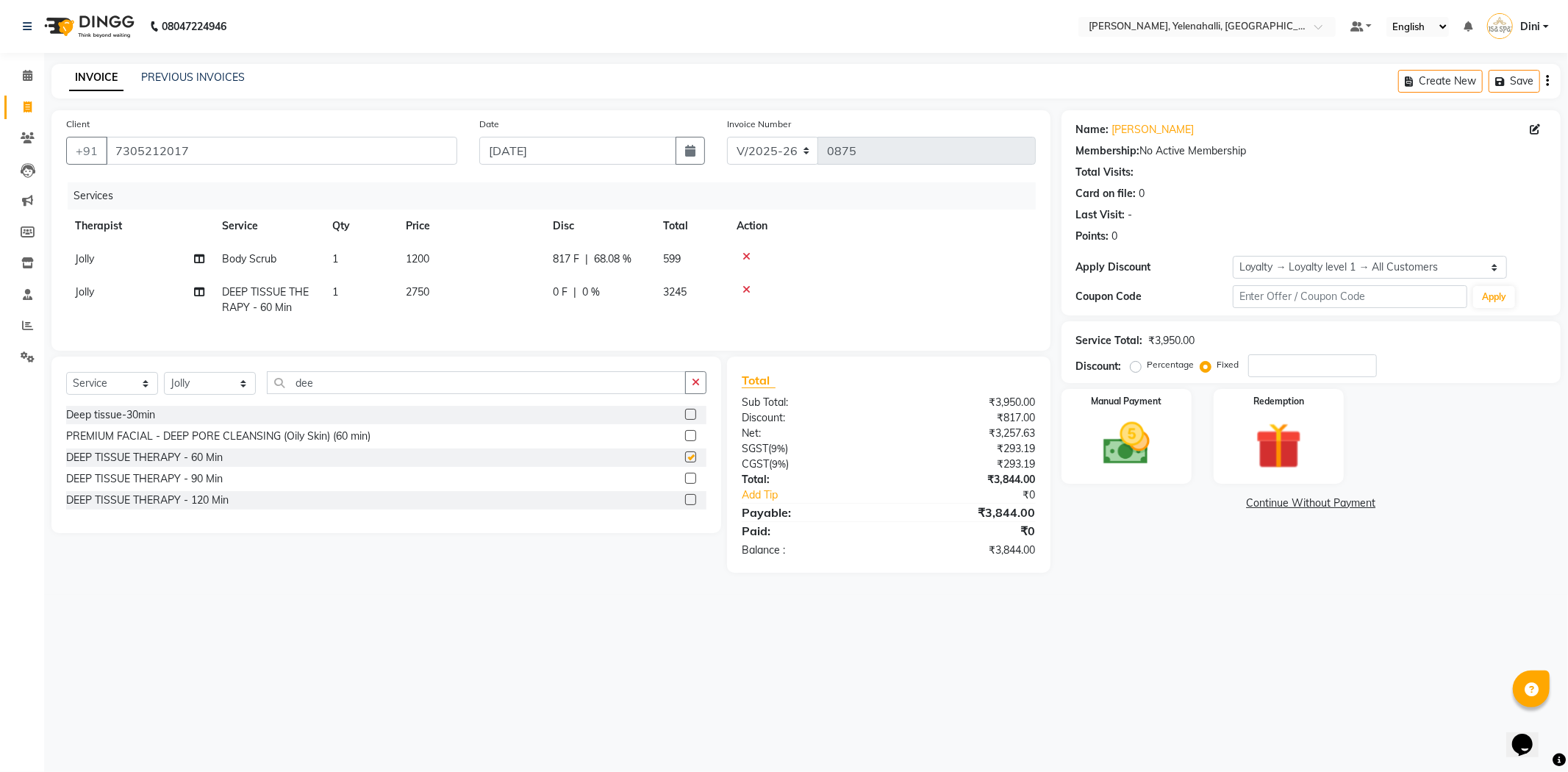
checkbox input "false"
click at [591, 289] on span "0 %" at bounding box center [591, 292] width 18 height 15
select select "89721"
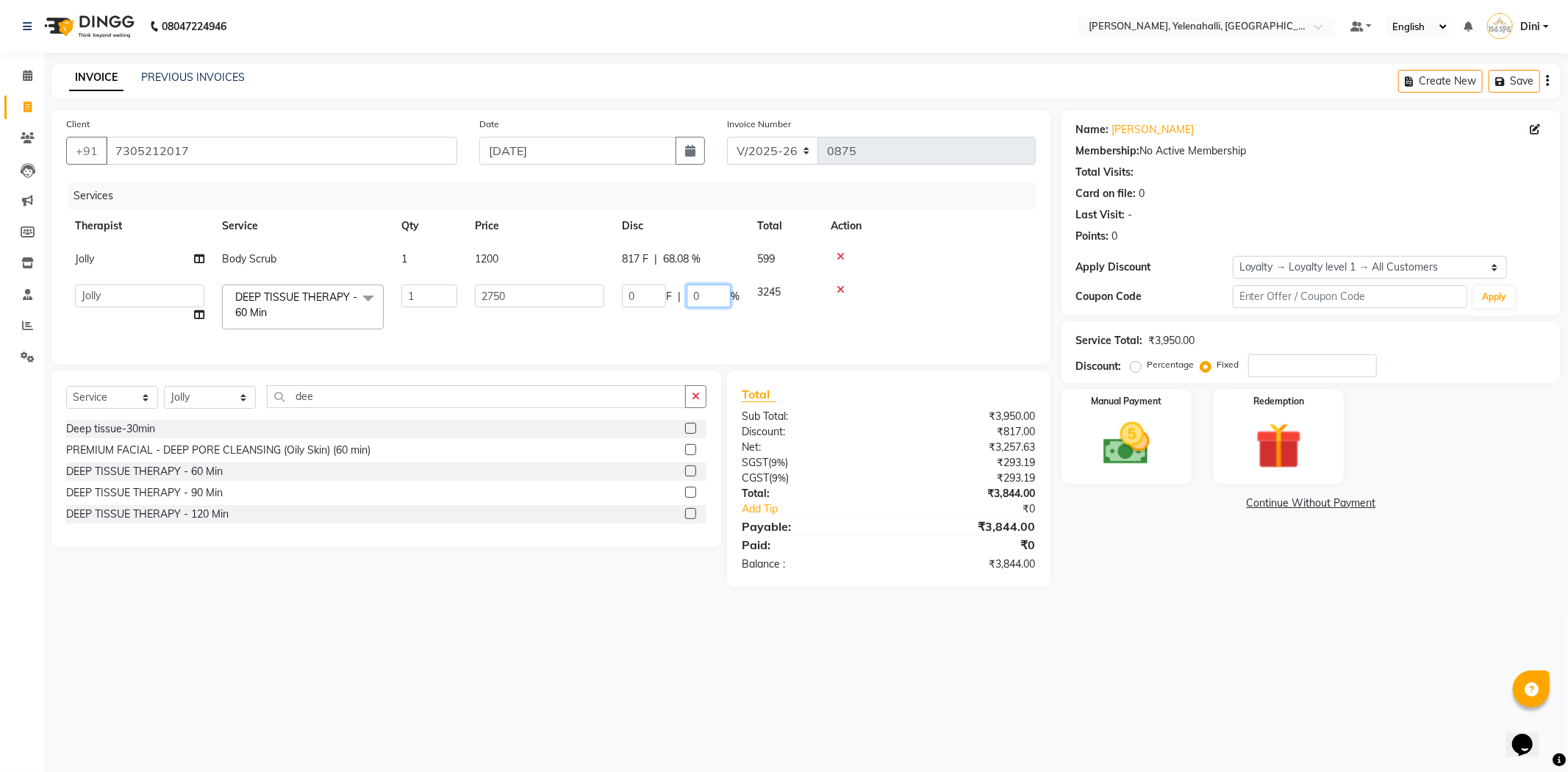
click at [702, 294] on input "0" at bounding box center [709, 296] width 44 height 23
type input "10"
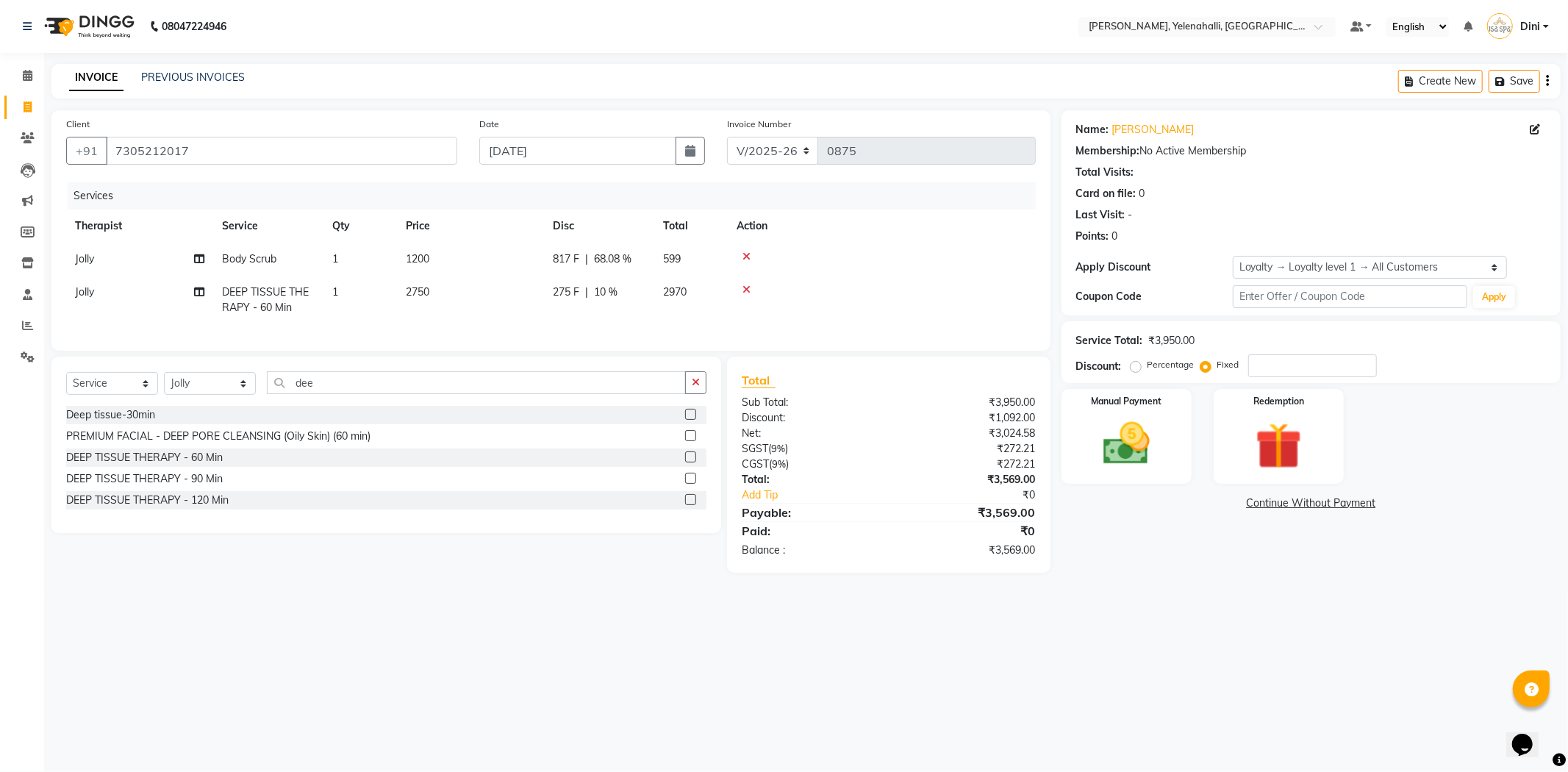
click at [750, 336] on div "Services Therapist Service Qty Price Disc Total Action Jolly Body Scrub 1 1200 …" at bounding box center [551, 259] width 969 height 154
click at [619, 294] on div "275 F | 10 %" at bounding box center [599, 292] width 92 height 15
select select "89721"
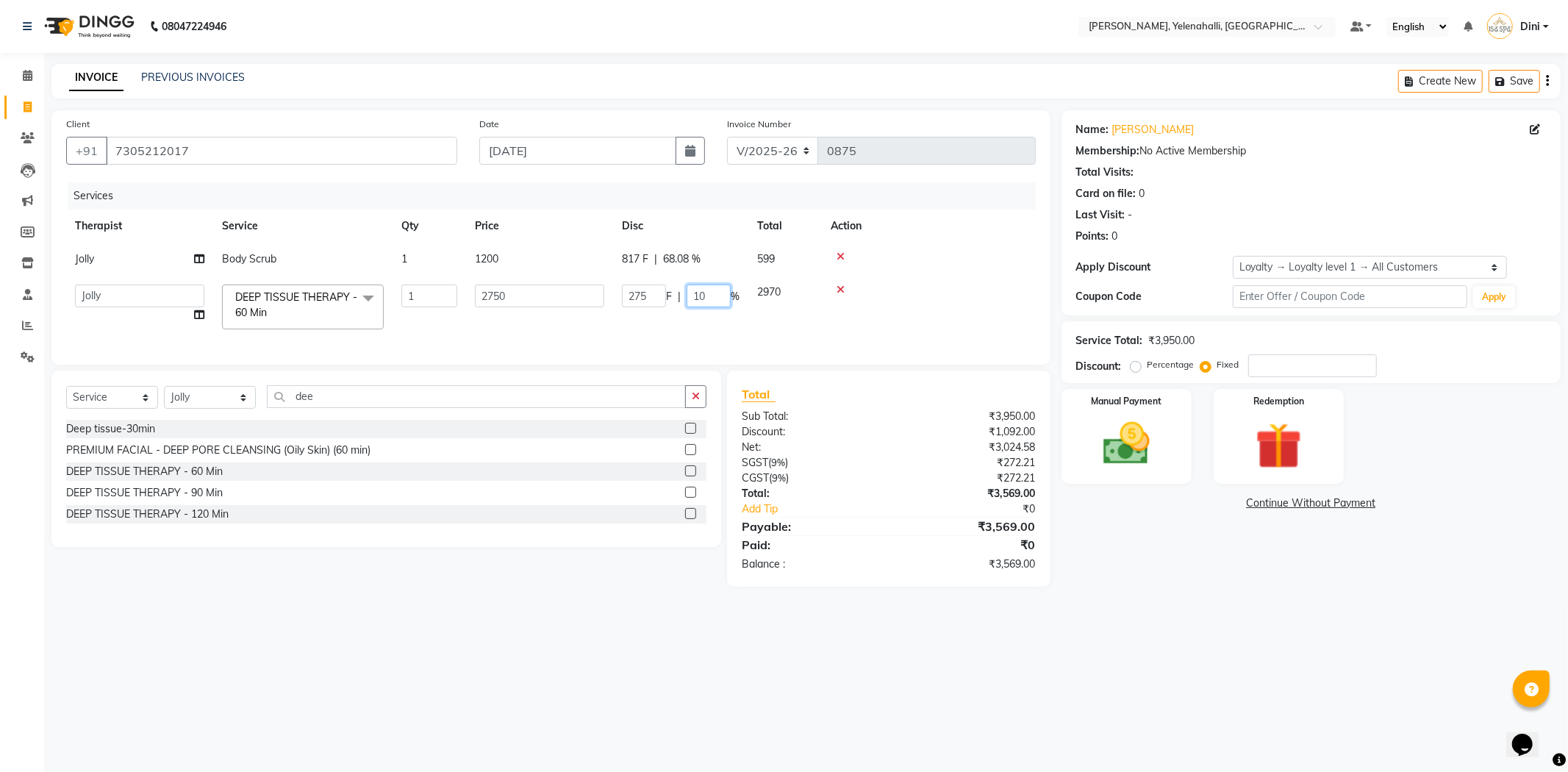
click at [709, 296] on input "10" at bounding box center [709, 296] width 44 height 23
type input "1"
type input "15"
click at [709, 311] on tr "Admin Dini Eli Jolly Kyrie Linda Mawii Mr.Mohit Mr. Suresh Kumar Sawmtei DEEP T…" at bounding box center [551, 307] width 969 height 62
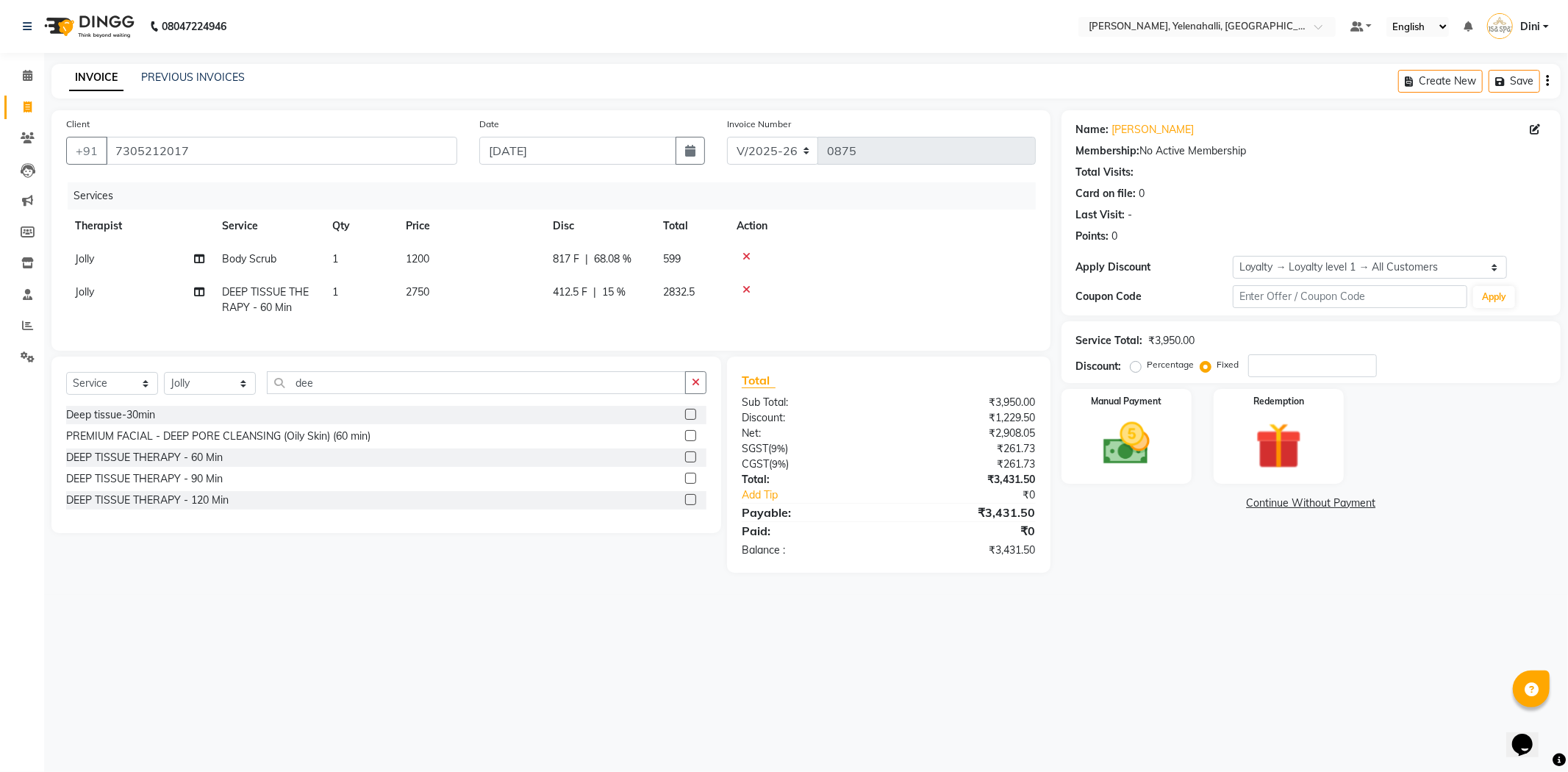
click at [633, 289] on div "412.5 F | 15 %" at bounding box center [599, 292] width 92 height 15
select select "89721"
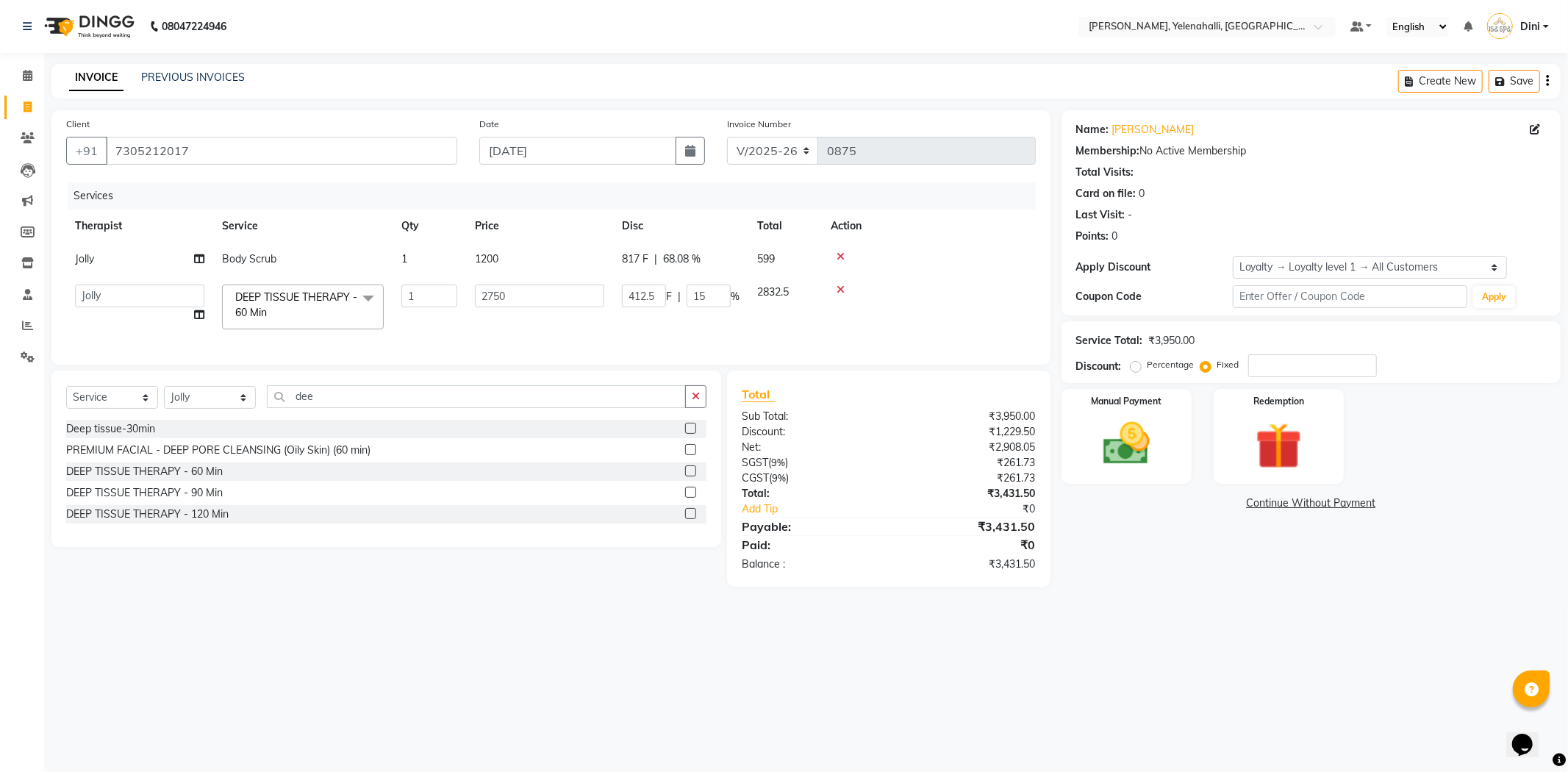
click at [838, 286] on icon at bounding box center [840, 290] width 8 height 11
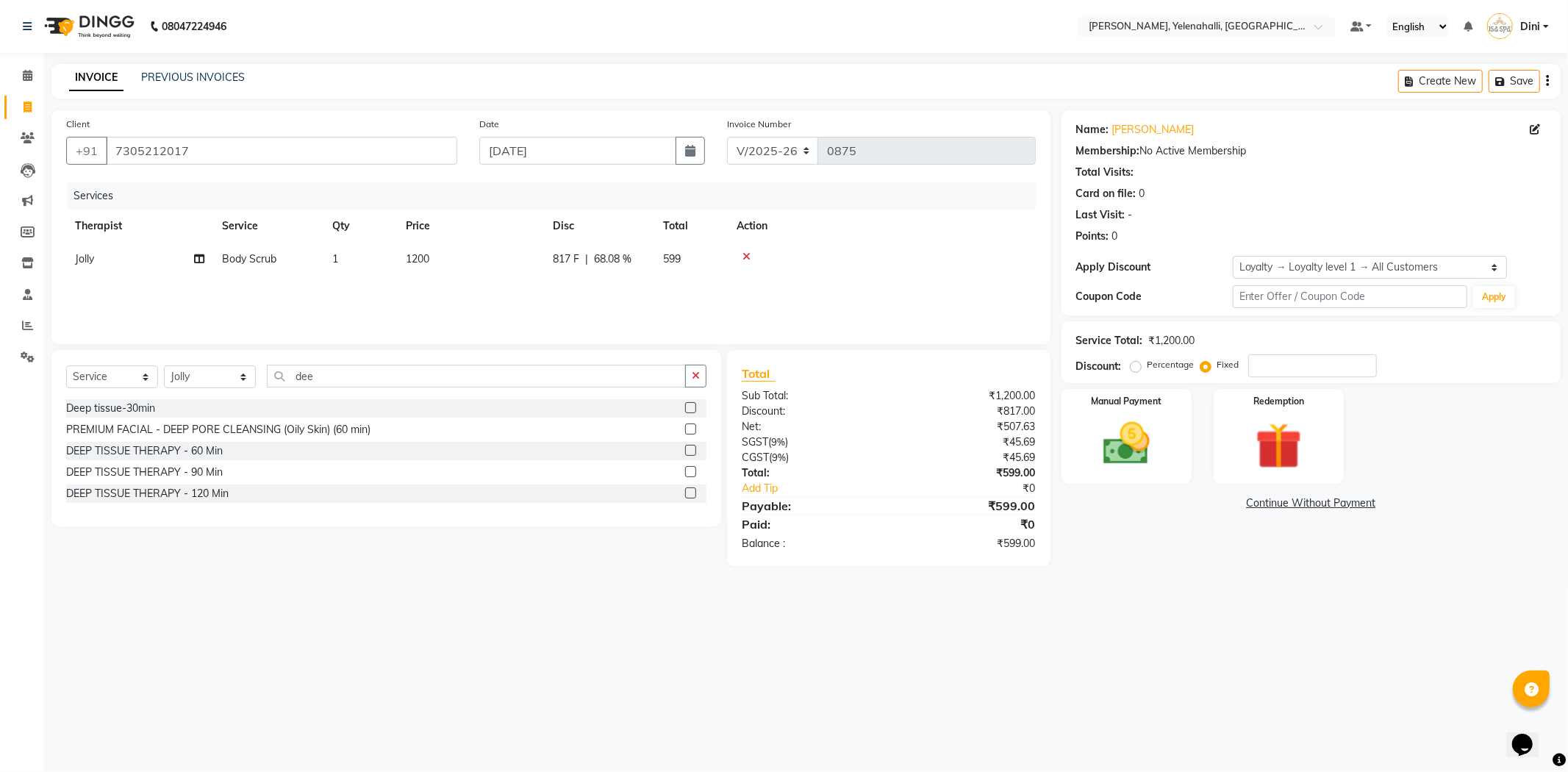
click at [746, 254] on icon at bounding box center [746, 257] width 8 height 11
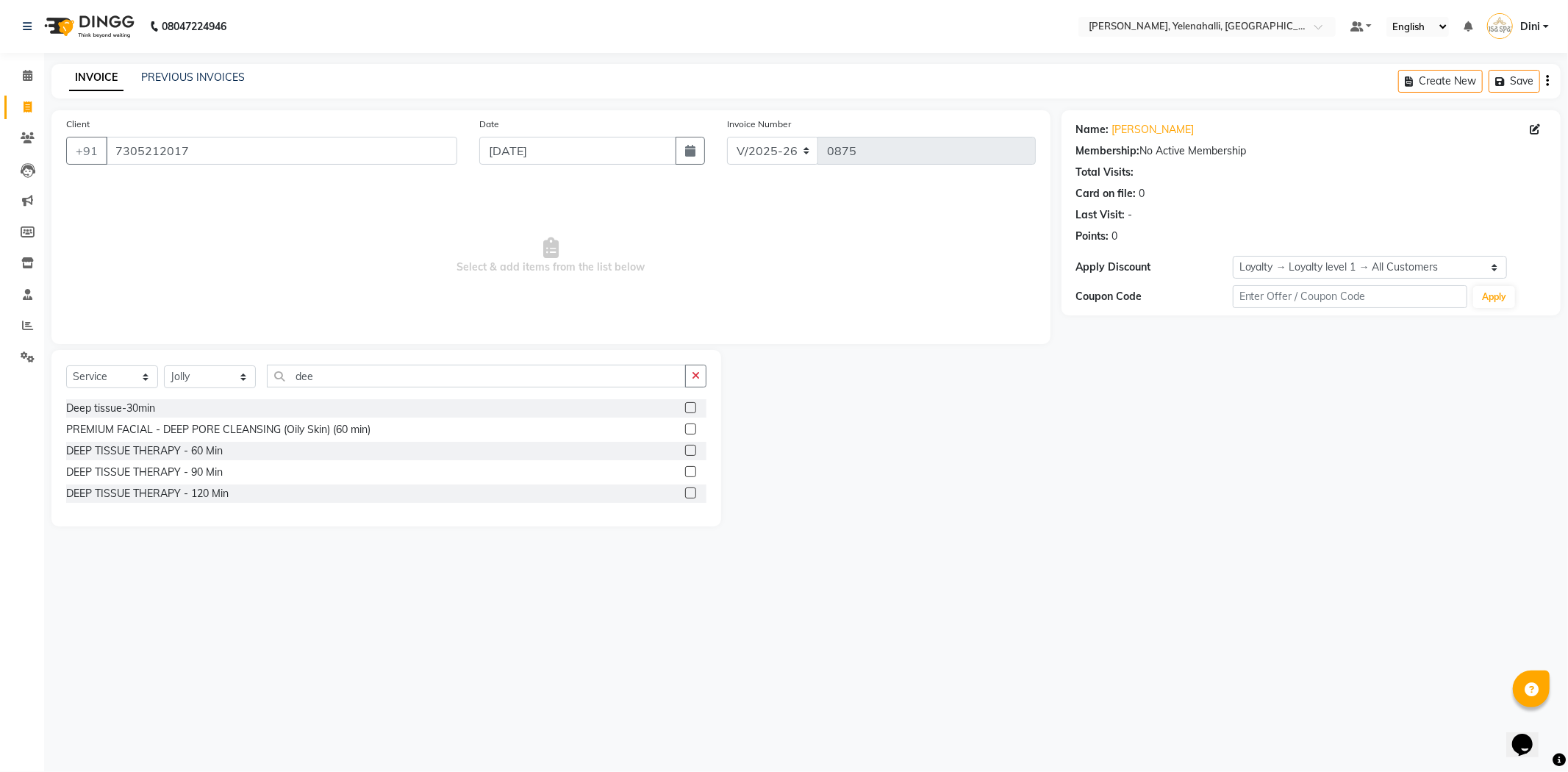
click at [688, 438] on div at bounding box center [689, 430] width 10 height 15
click at [688, 446] on label at bounding box center [690, 450] width 11 height 11
click at [688, 446] on input "checkbox" at bounding box center [689, 451] width 10 height 10
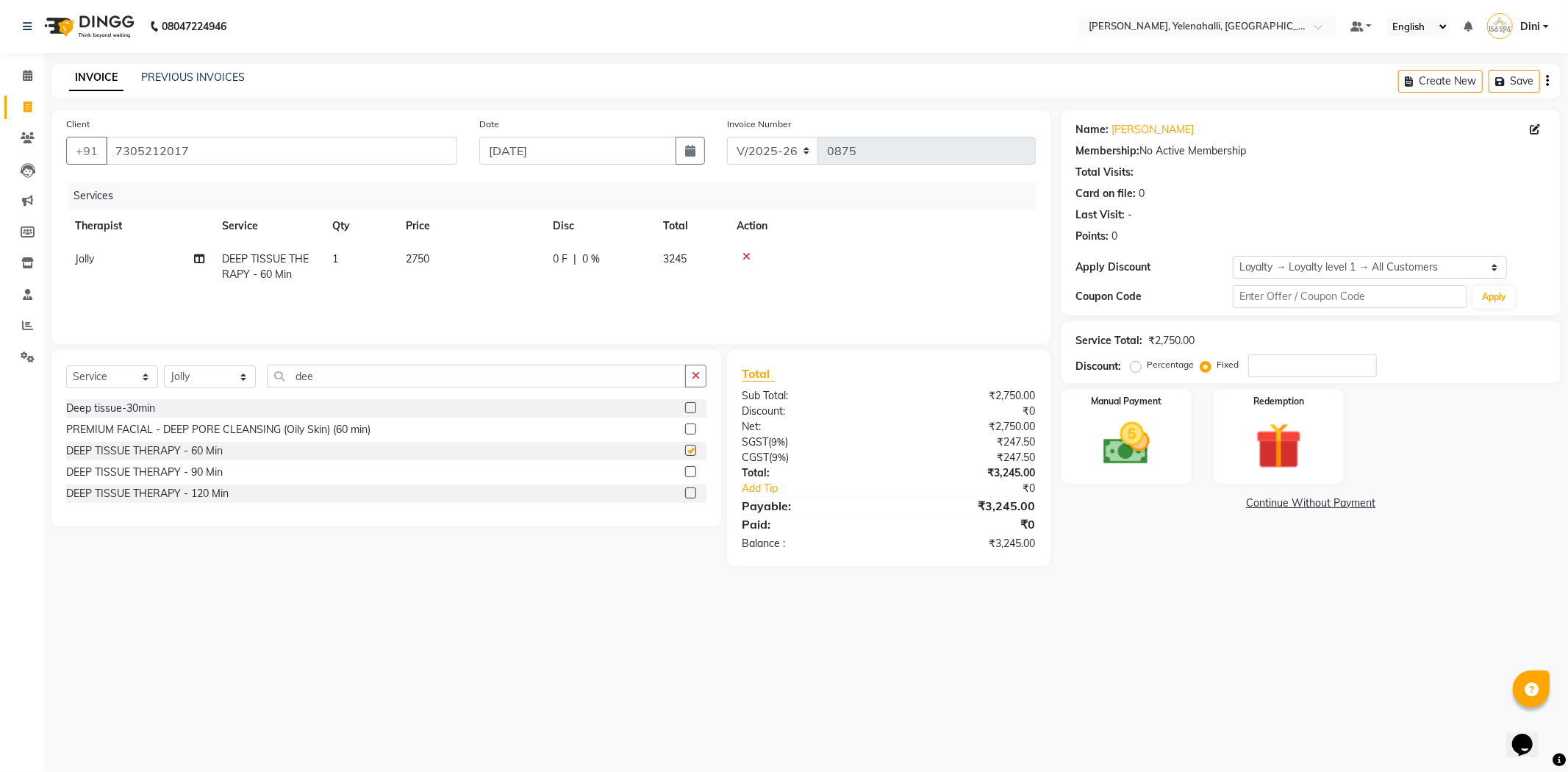
checkbox input "false"
click at [613, 254] on div "0 F | 0 %" at bounding box center [599, 259] width 92 height 15
select select "89721"
click at [721, 257] on input "0" at bounding box center [709, 263] width 44 height 23
drag, startPoint x: 721, startPoint y: 257, endPoint x: 886, endPoint y: 239, distance: 166.0
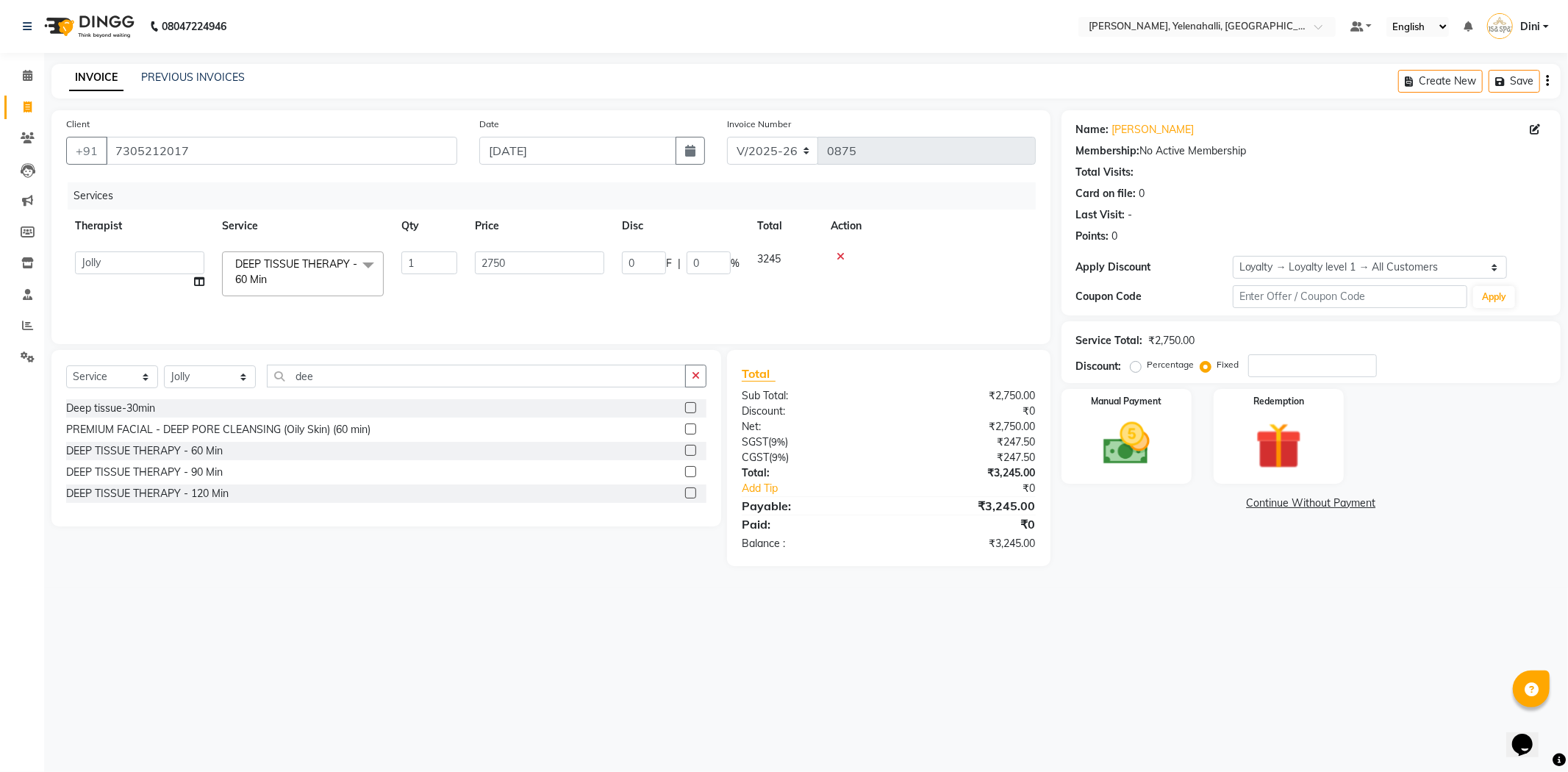
click at [913, 238] on th "Action" at bounding box center [929, 226] width 213 height 33
click at [598, 261] on span "0 %" at bounding box center [591, 259] width 18 height 15
select select "89721"
click at [710, 261] on input "0" at bounding box center [709, 263] width 44 height 23
type input "10"
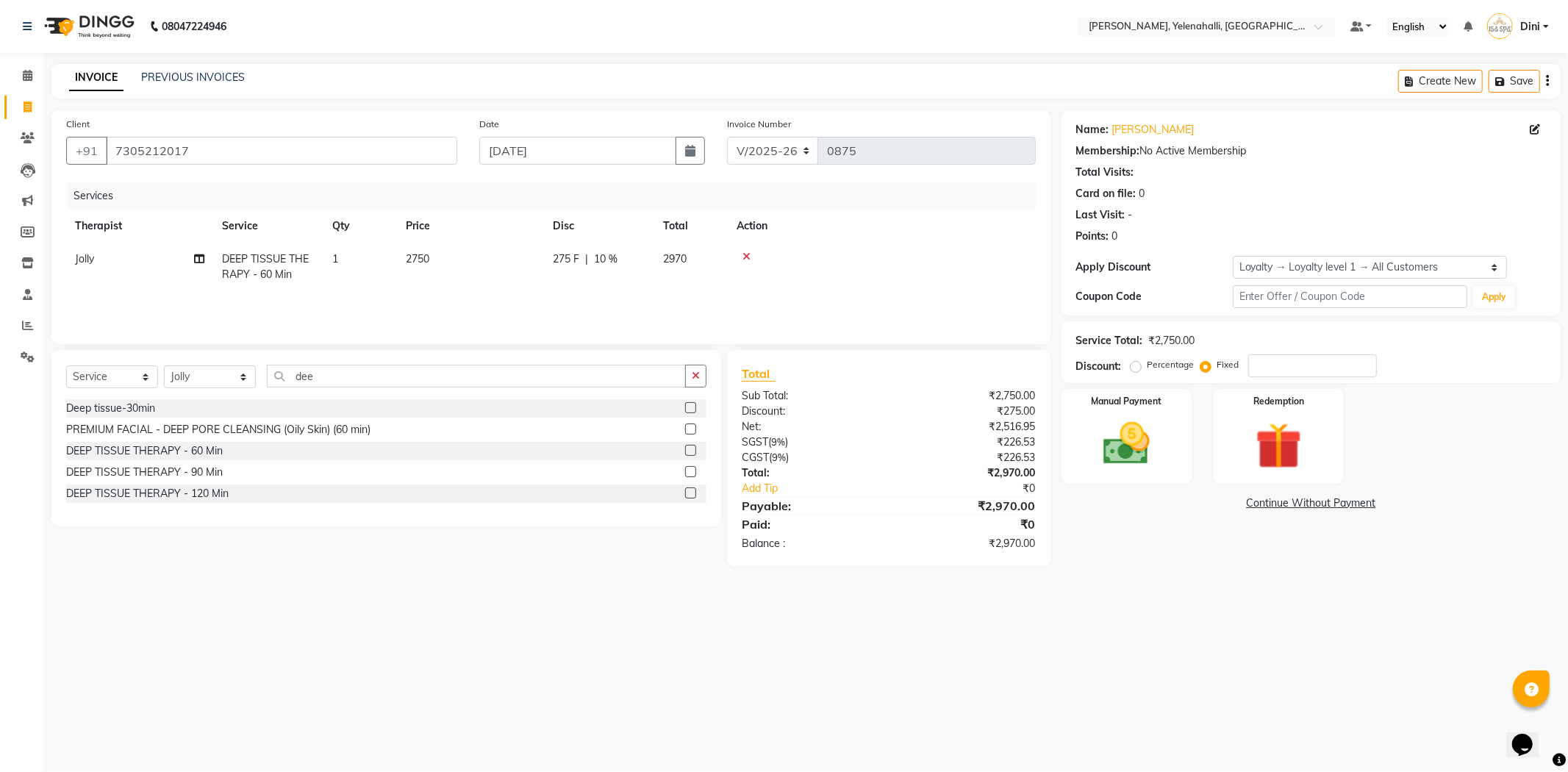
click at [776, 292] on div "Services Therapist Service Qty Price Disc Total Action Jolly DEEP TISSUE THERAP…" at bounding box center [551, 255] width 969 height 147
click at [608, 252] on span "10 %" at bounding box center [606, 259] width 23 height 15
select select "89721"
click at [710, 266] on input "10" at bounding box center [709, 263] width 44 height 23
type input "15"
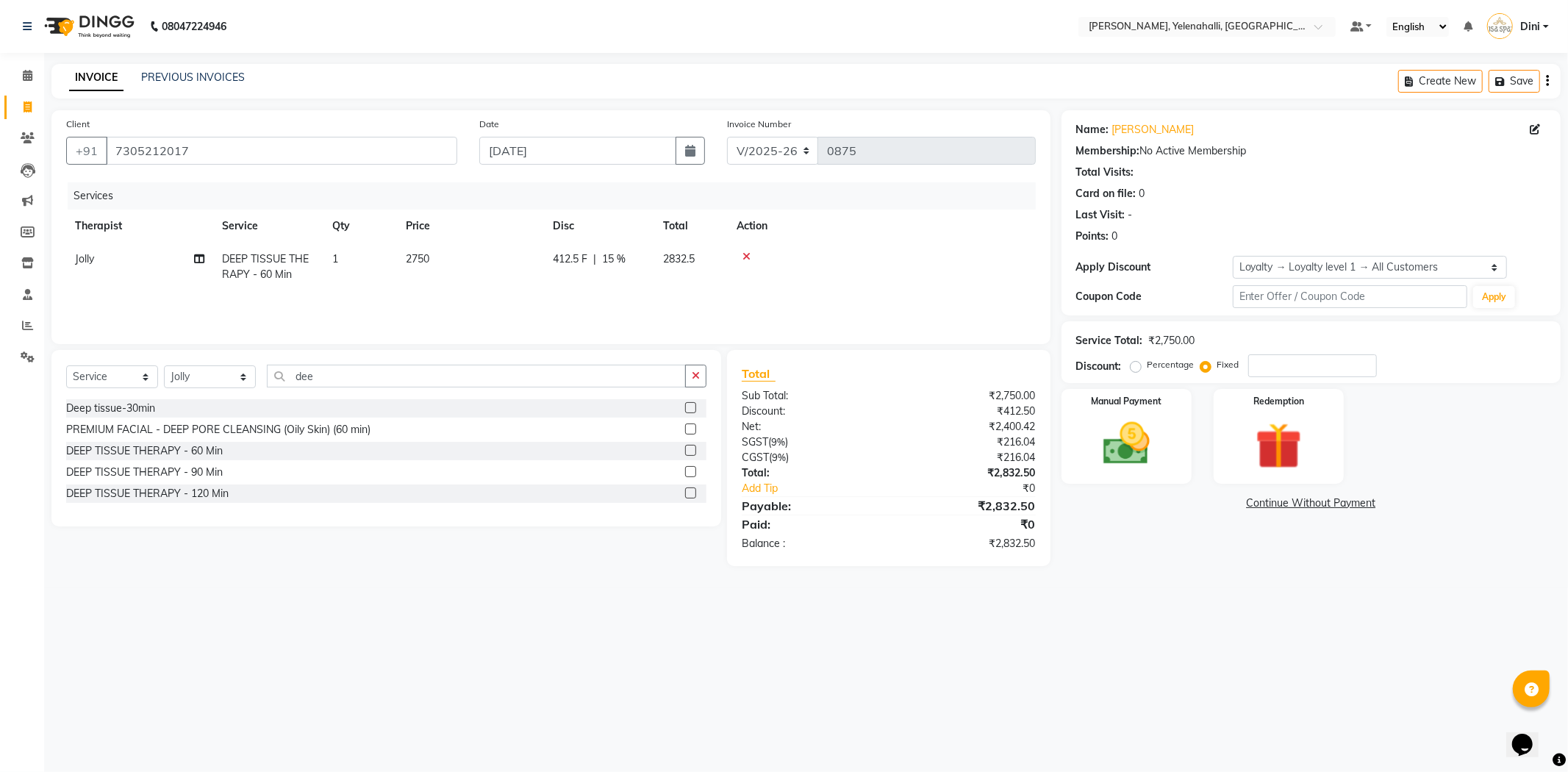
click at [723, 282] on tr "Jolly DEEP TISSUE THERAPY - 60 Min 1 2750 412.5 F | 15 % 2832.5" at bounding box center [551, 267] width 969 height 49
click at [618, 252] on span "15 %" at bounding box center [614, 259] width 23 height 15
select select "89721"
click at [710, 263] on input "15" at bounding box center [709, 263] width 44 height 23
type input "1"
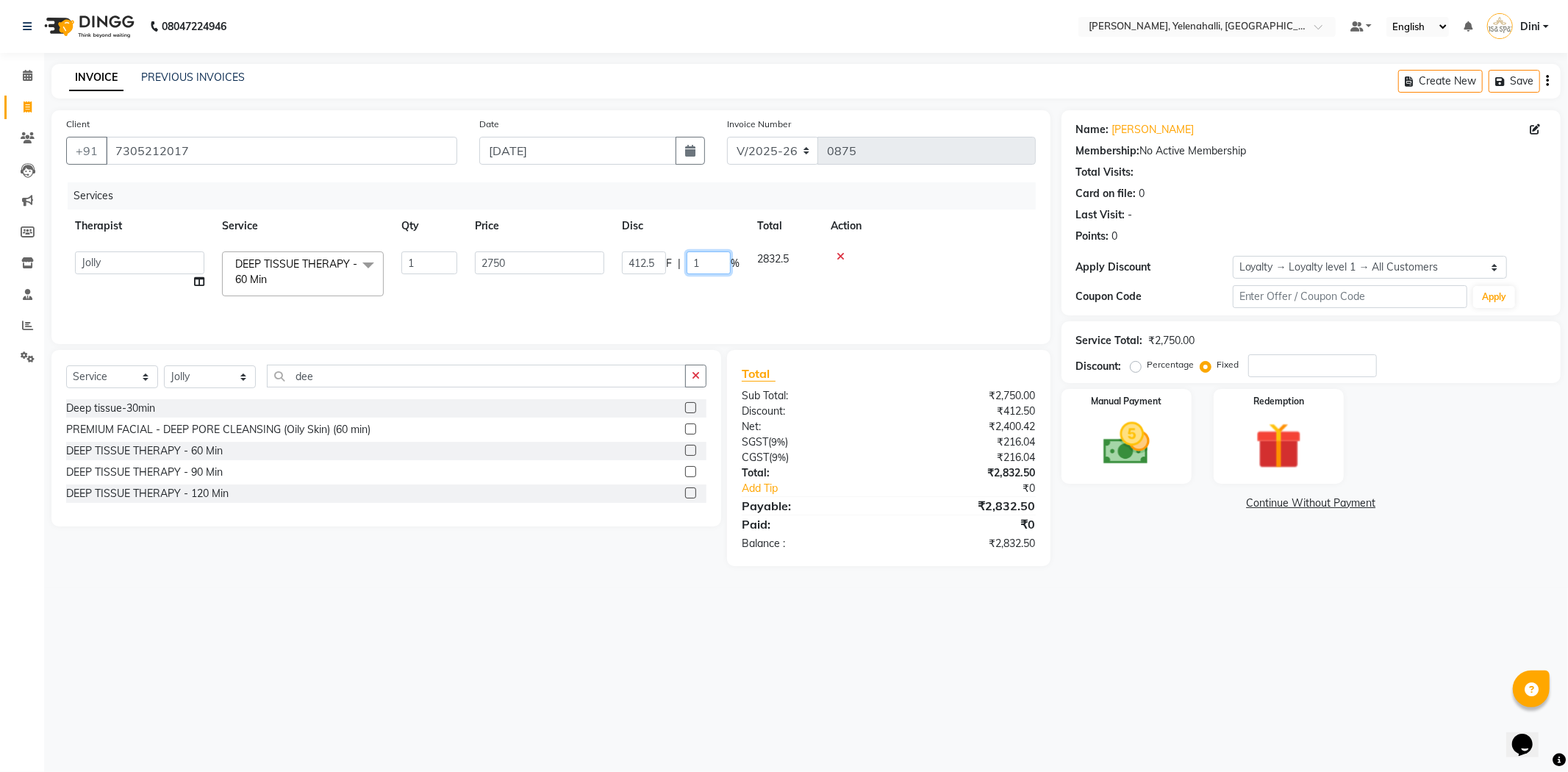
type input "10"
click at [721, 287] on tr "Admin Dini Eli Jolly Kyrie Linda Mawii Mr.Mohit Mr. Suresh Kumar Sawmtei DEEP T…" at bounding box center [551, 274] width 969 height 62
click at [748, 256] on icon at bounding box center [746, 257] width 8 height 11
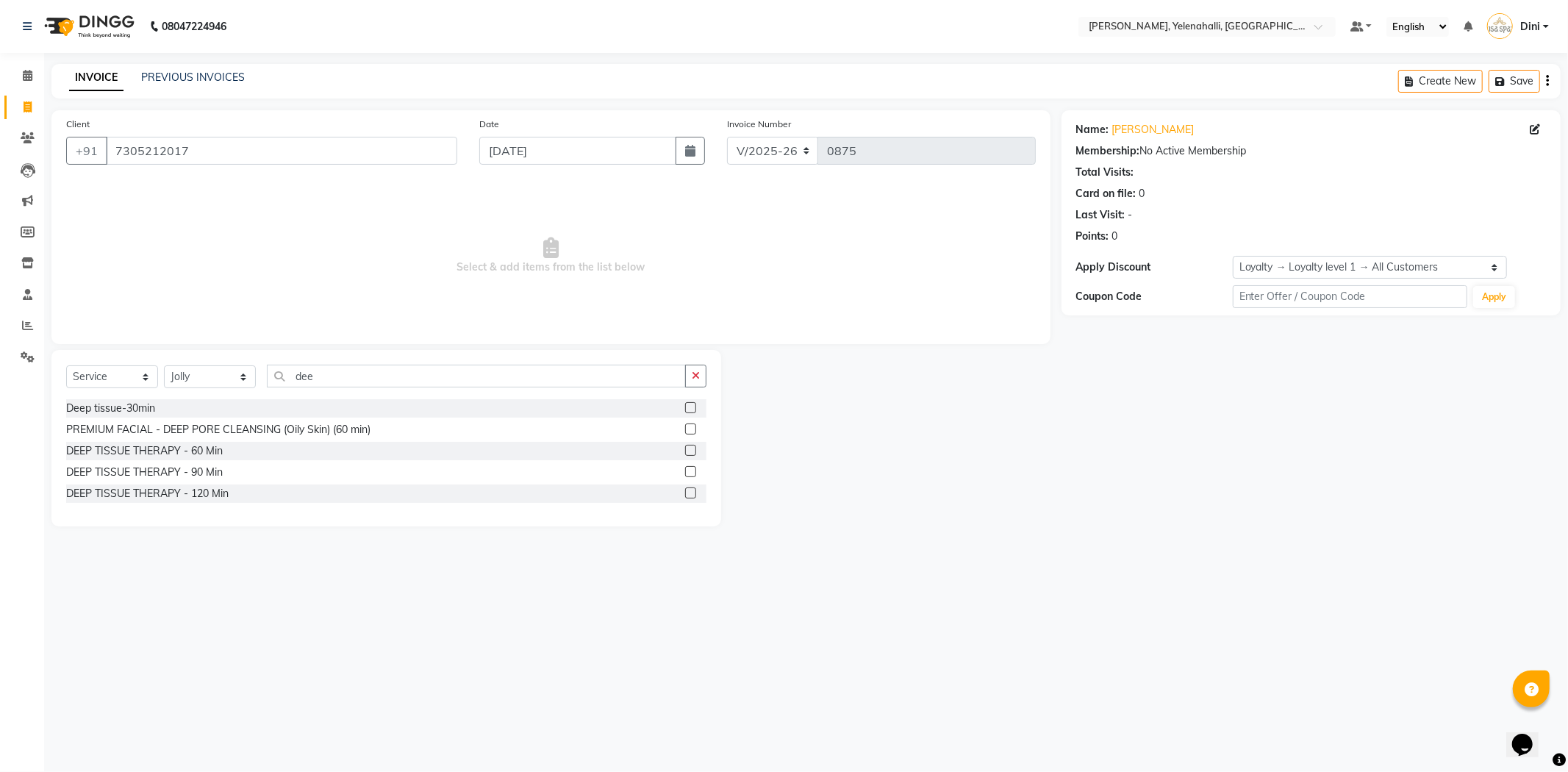
click at [694, 448] on label at bounding box center [690, 450] width 11 height 11
click at [694, 448] on input "checkbox" at bounding box center [689, 451] width 10 height 10
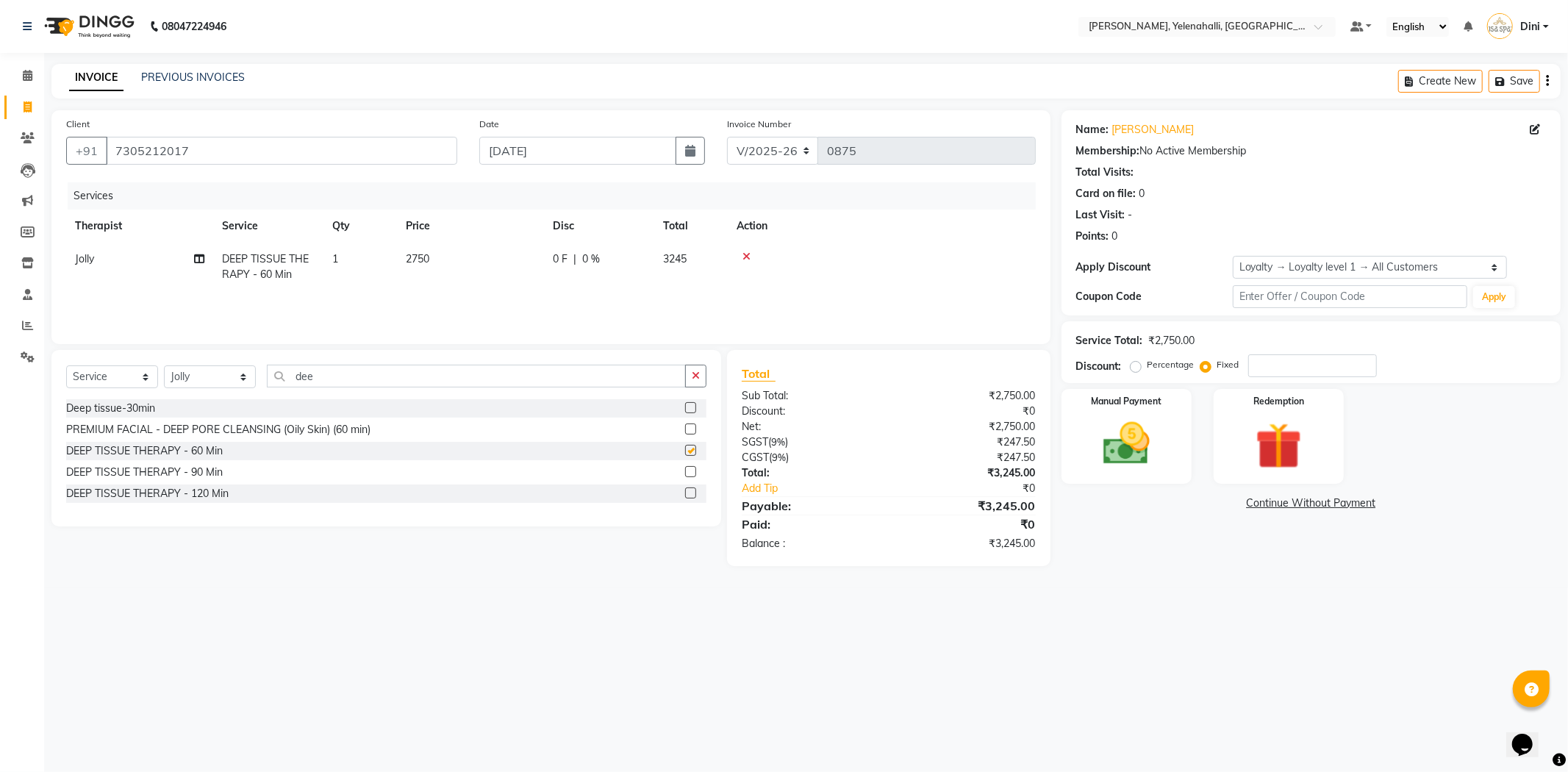
checkbox input "false"
click at [561, 255] on span "0 F" at bounding box center [559, 259] width 15 height 15
select select "89721"
click at [653, 262] on input "0" at bounding box center [644, 263] width 44 height 23
type input "324"
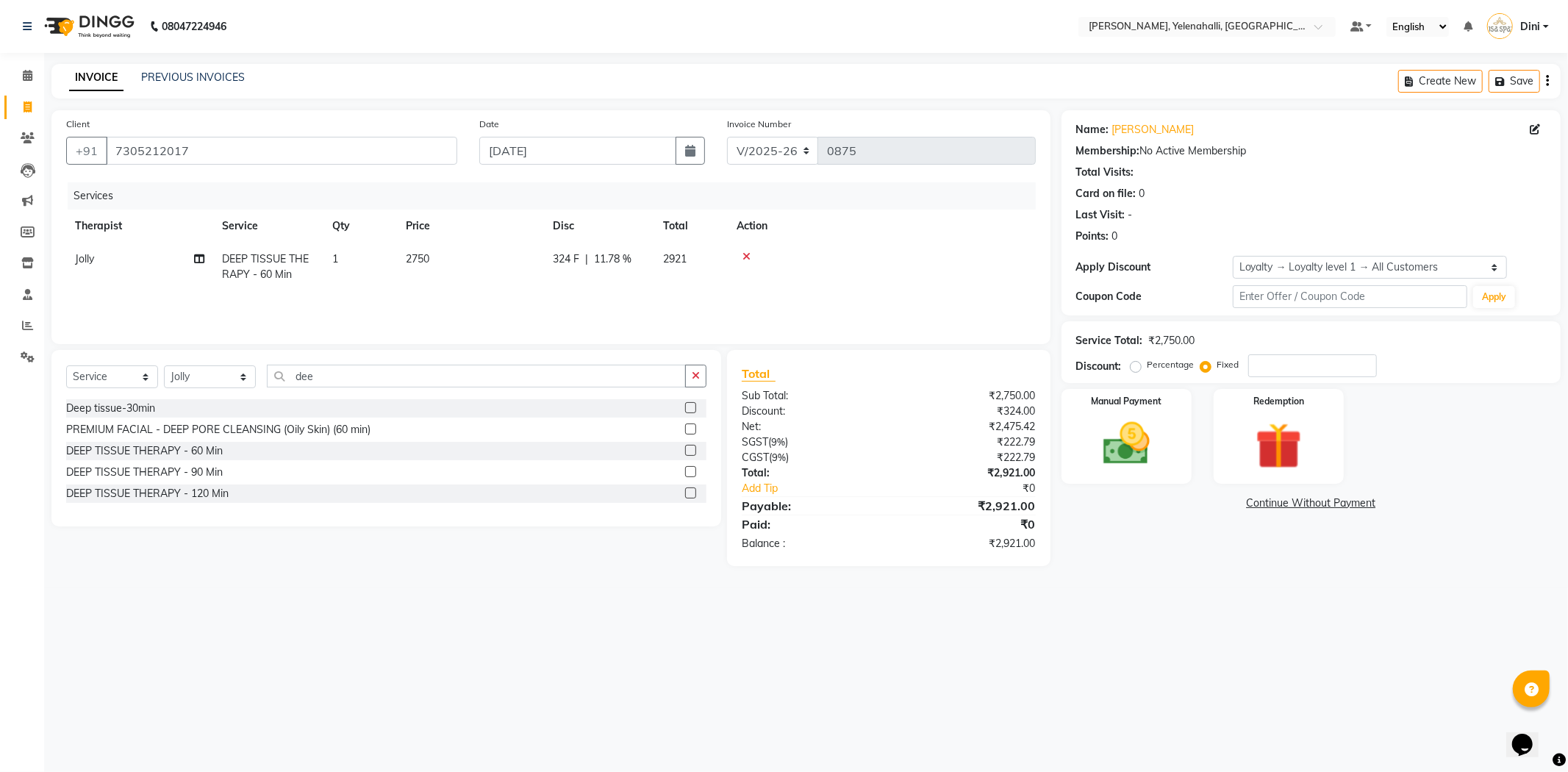
click at [750, 252] on icon at bounding box center [746, 257] width 8 height 11
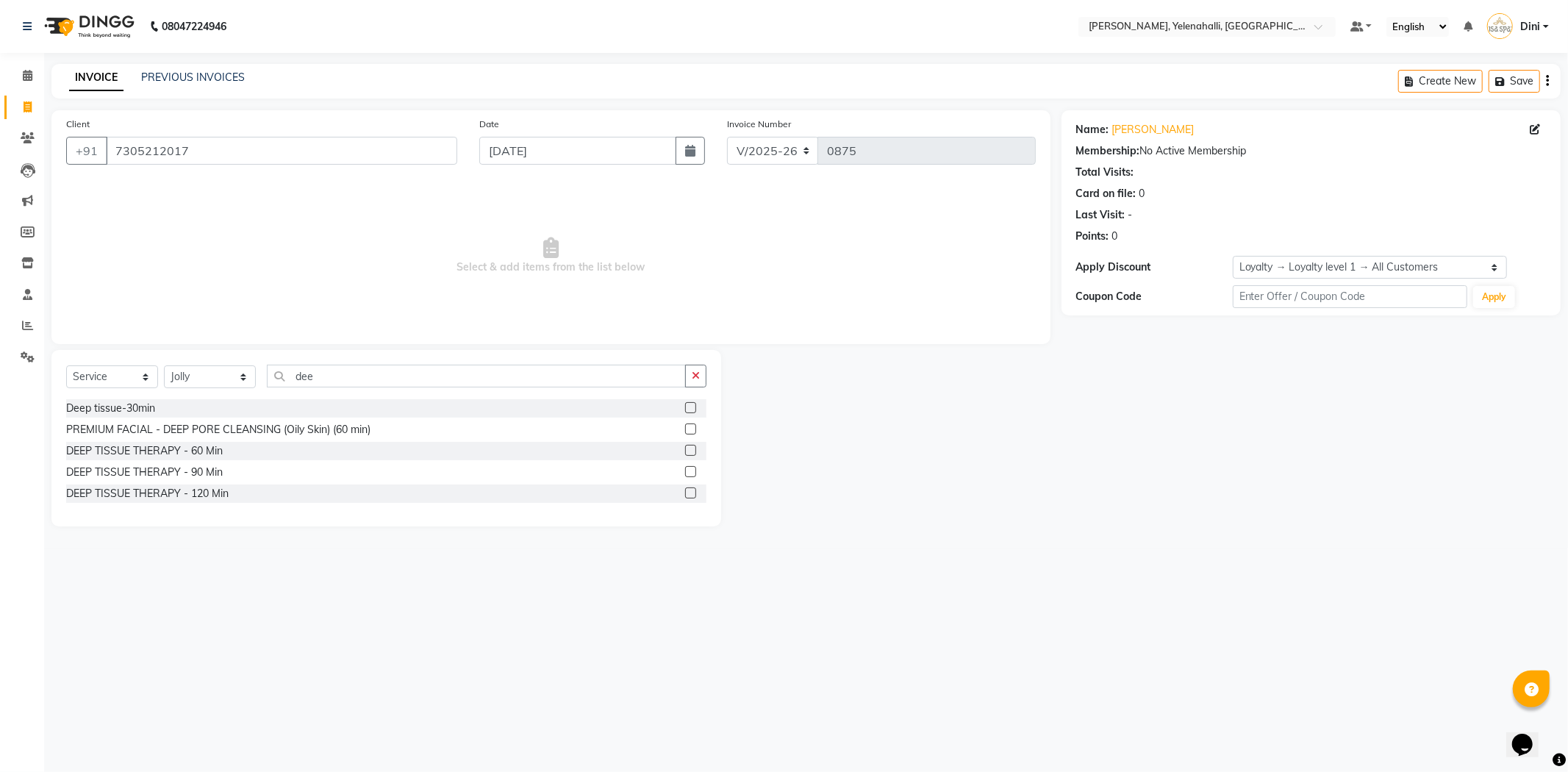
click at [688, 446] on label at bounding box center [690, 450] width 11 height 11
click at [688, 446] on input "checkbox" at bounding box center [689, 451] width 10 height 10
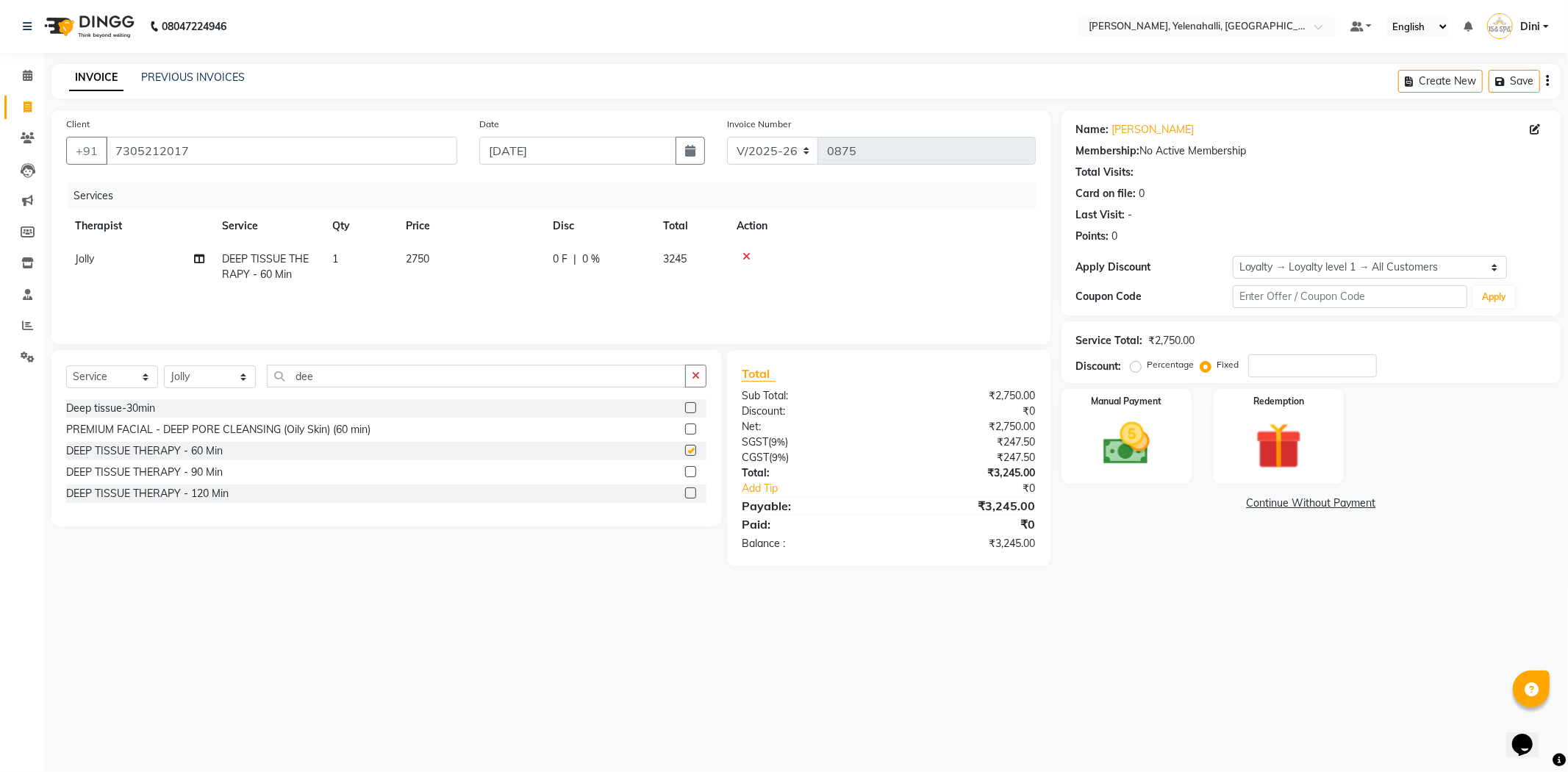
checkbox input "false"
click at [561, 253] on span "0 F" at bounding box center [559, 259] width 15 height 15
select select "89721"
click at [640, 253] on input "0" at bounding box center [644, 263] width 44 height 23
type input "325"
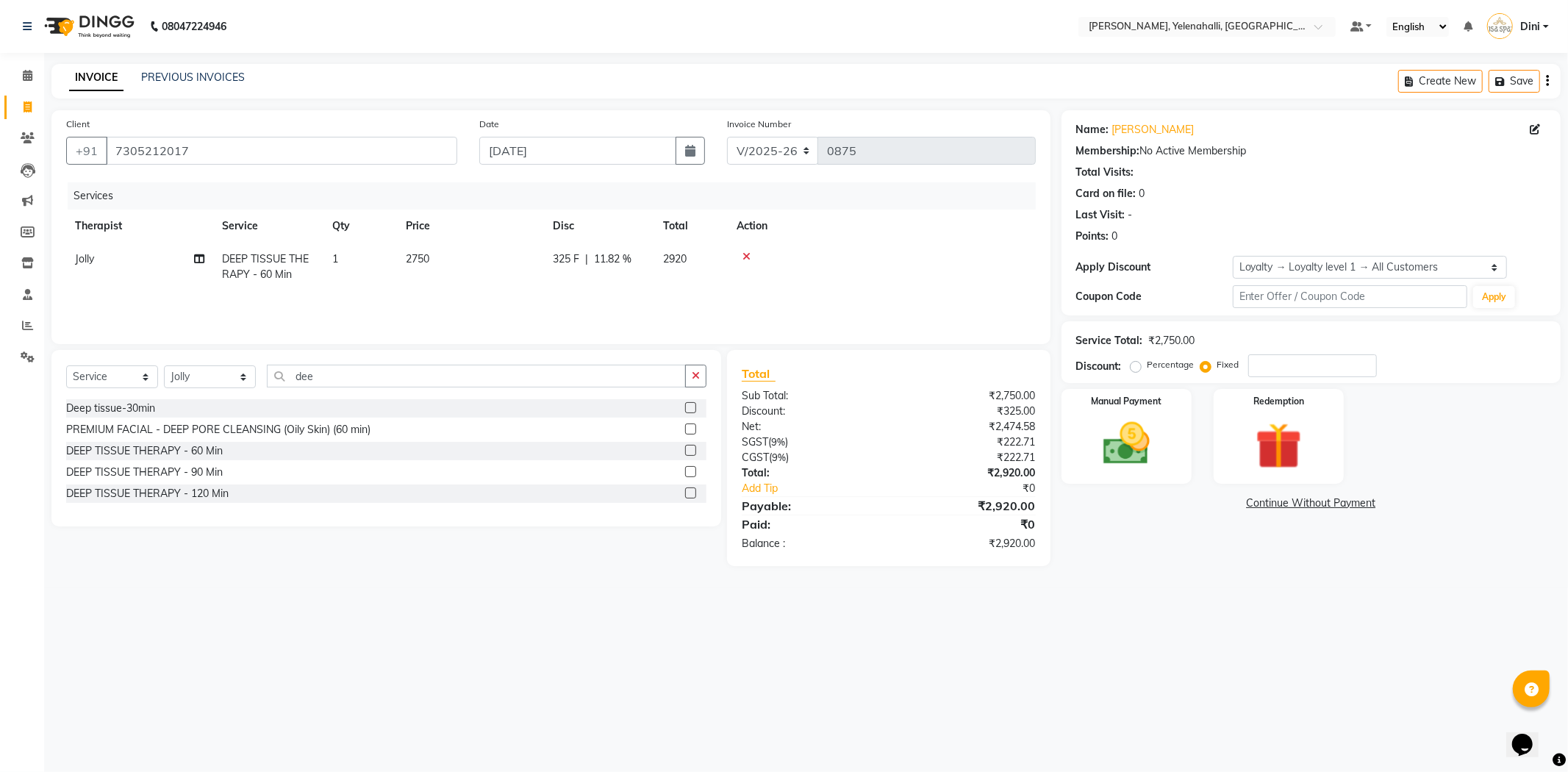
click at [696, 294] on div "Services Therapist Service Qty Price Disc Total Action Jolly DEEP TISSUE THERAP…" at bounding box center [551, 255] width 969 height 147
click at [327, 377] on input "dee" at bounding box center [476, 376] width 419 height 23
type input "d"
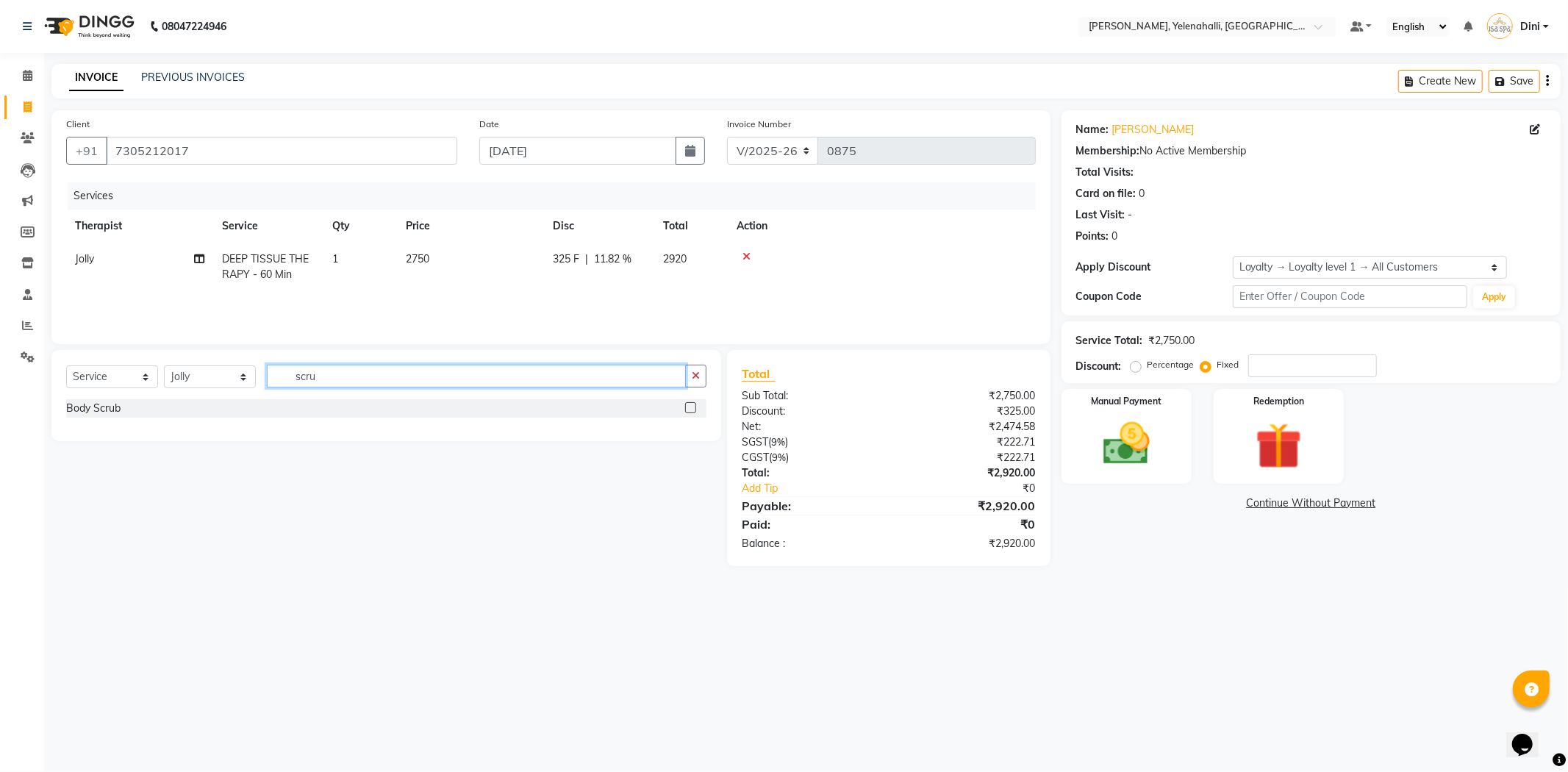
type input "scru"
click at [688, 408] on label at bounding box center [690, 407] width 11 height 11
click at [688, 408] on input "checkbox" at bounding box center [689, 408] width 10 height 10
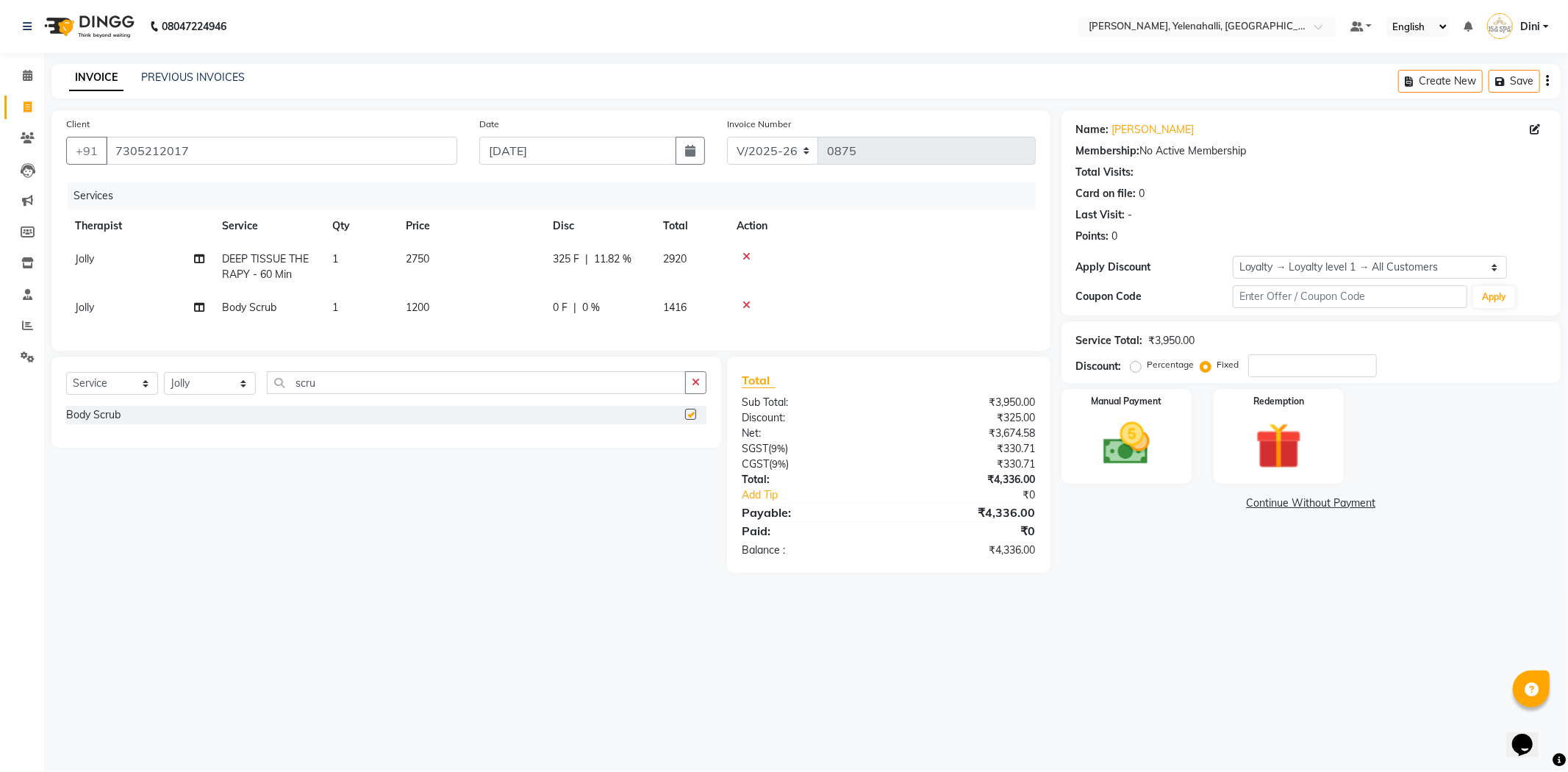
checkbox input "false"
click at [553, 302] on span "0 F" at bounding box center [559, 307] width 15 height 15
select select "89721"
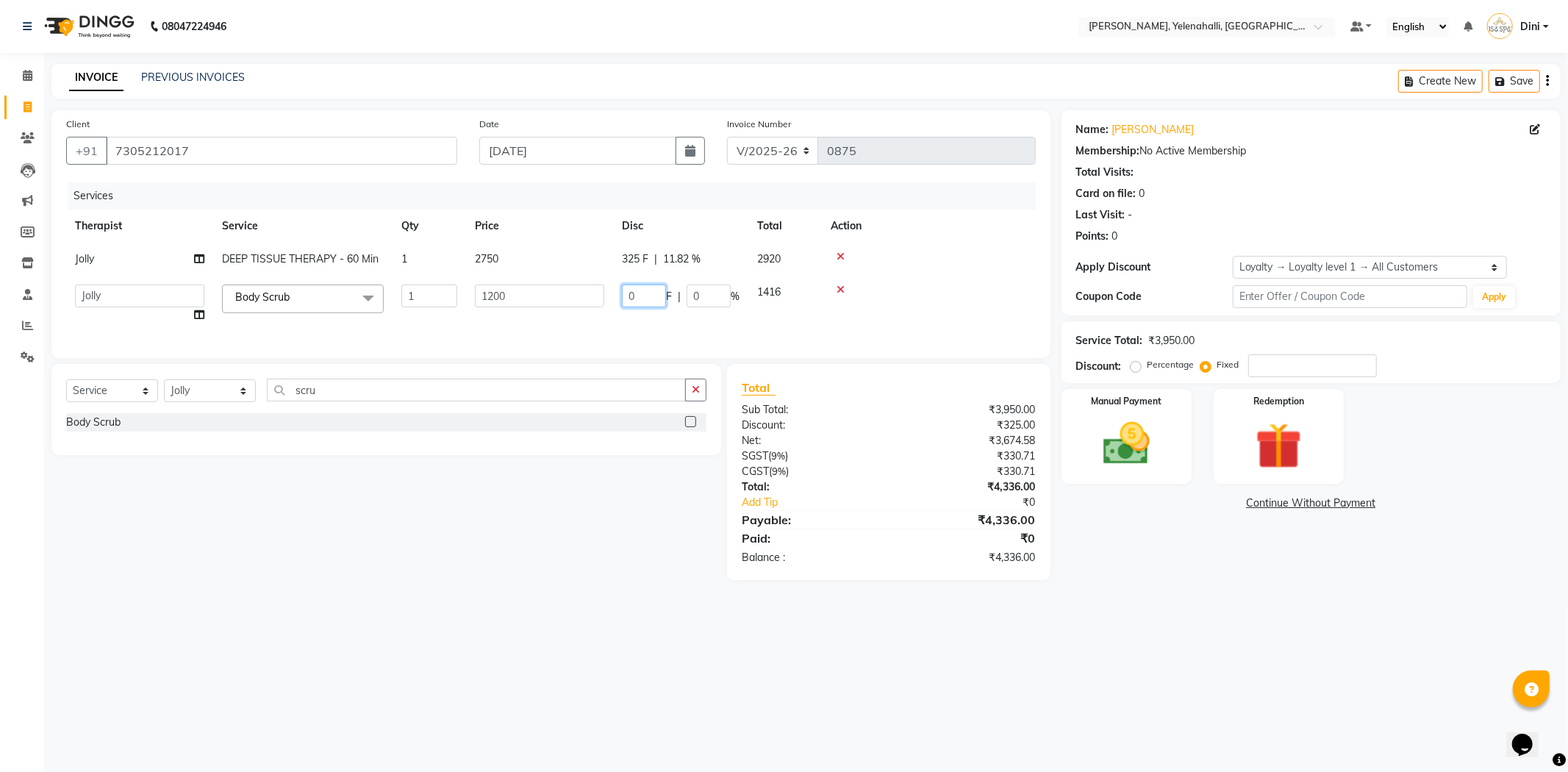
click at [640, 290] on input "0" at bounding box center [644, 296] width 44 height 23
type input "817"
click at [701, 319] on tr "Admin Dini Eli Jolly Kyrie Linda Mawii Mr.Mohit Mr. Suresh Kumar Sawmtei Body S…" at bounding box center [551, 303] width 969 height 56
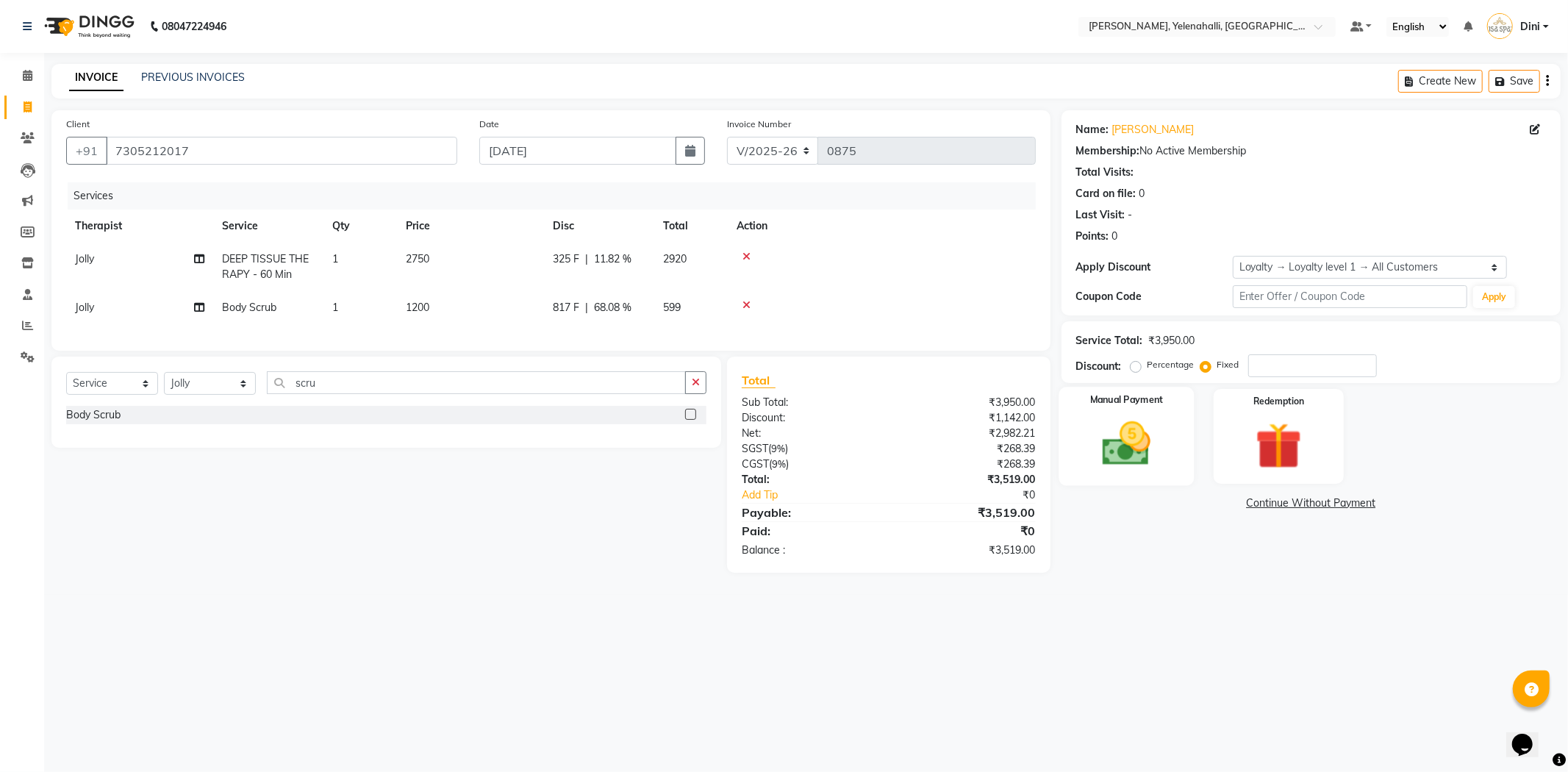
click at [1129, 414] on div "Manual Payment" at bounding box center [1126, 436] width 135 height 99
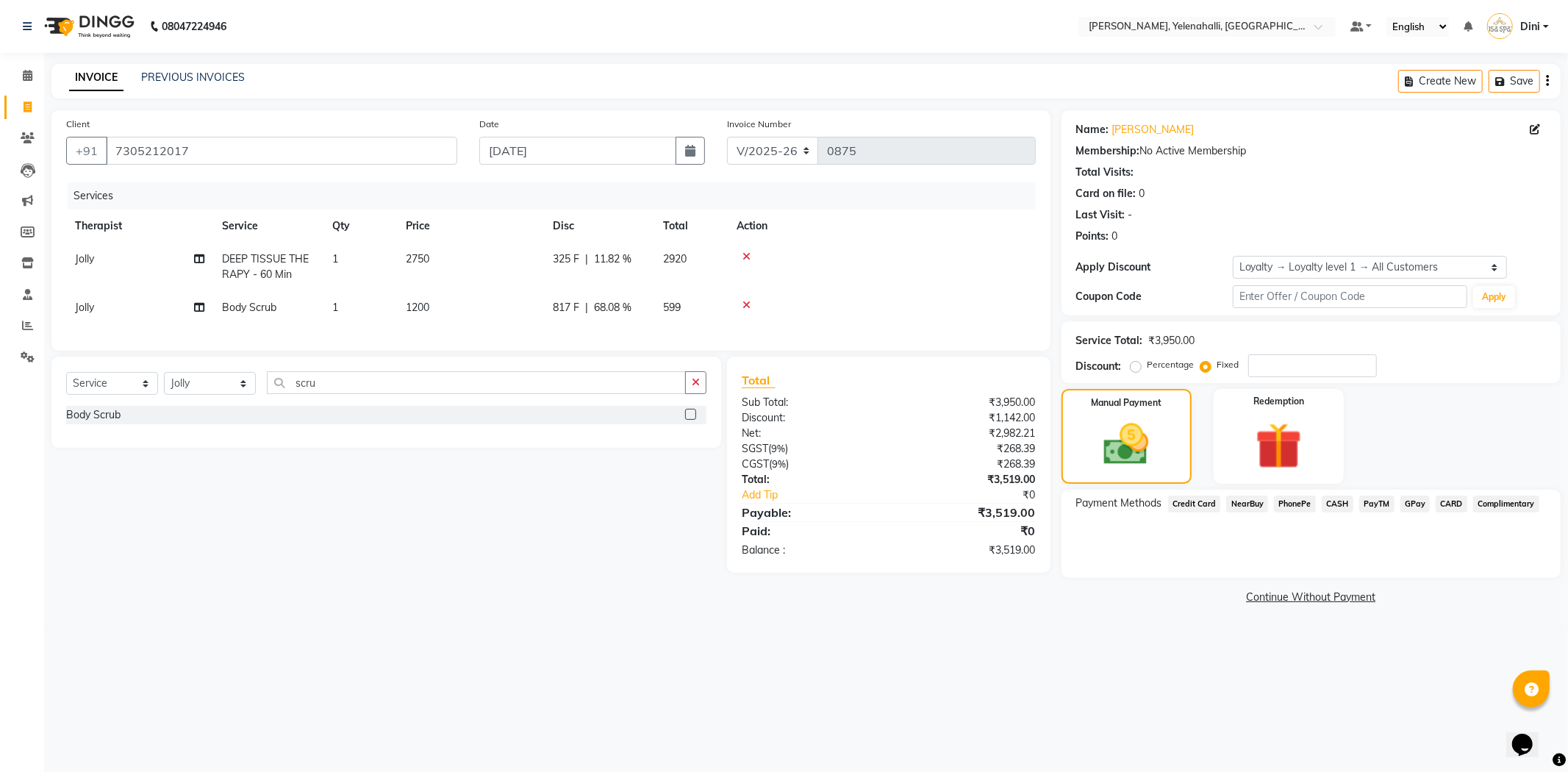
click at [1445, 497] on span "CARD" at bounding box center [1451, 503] width 32 height 17
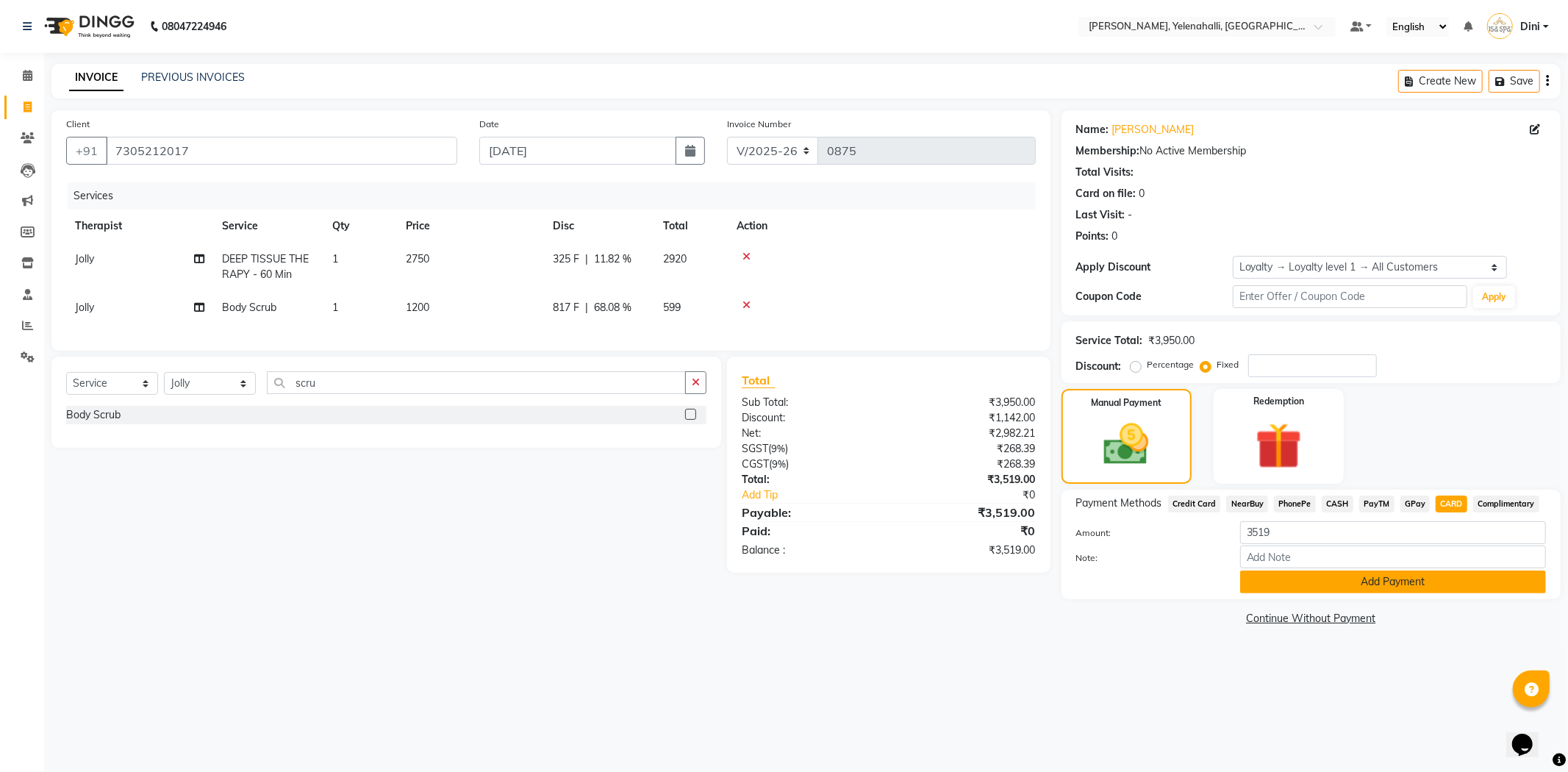
click at [1396, 583] on button "Add Payment" at bounding box center [1393, 582] width 306 height 23
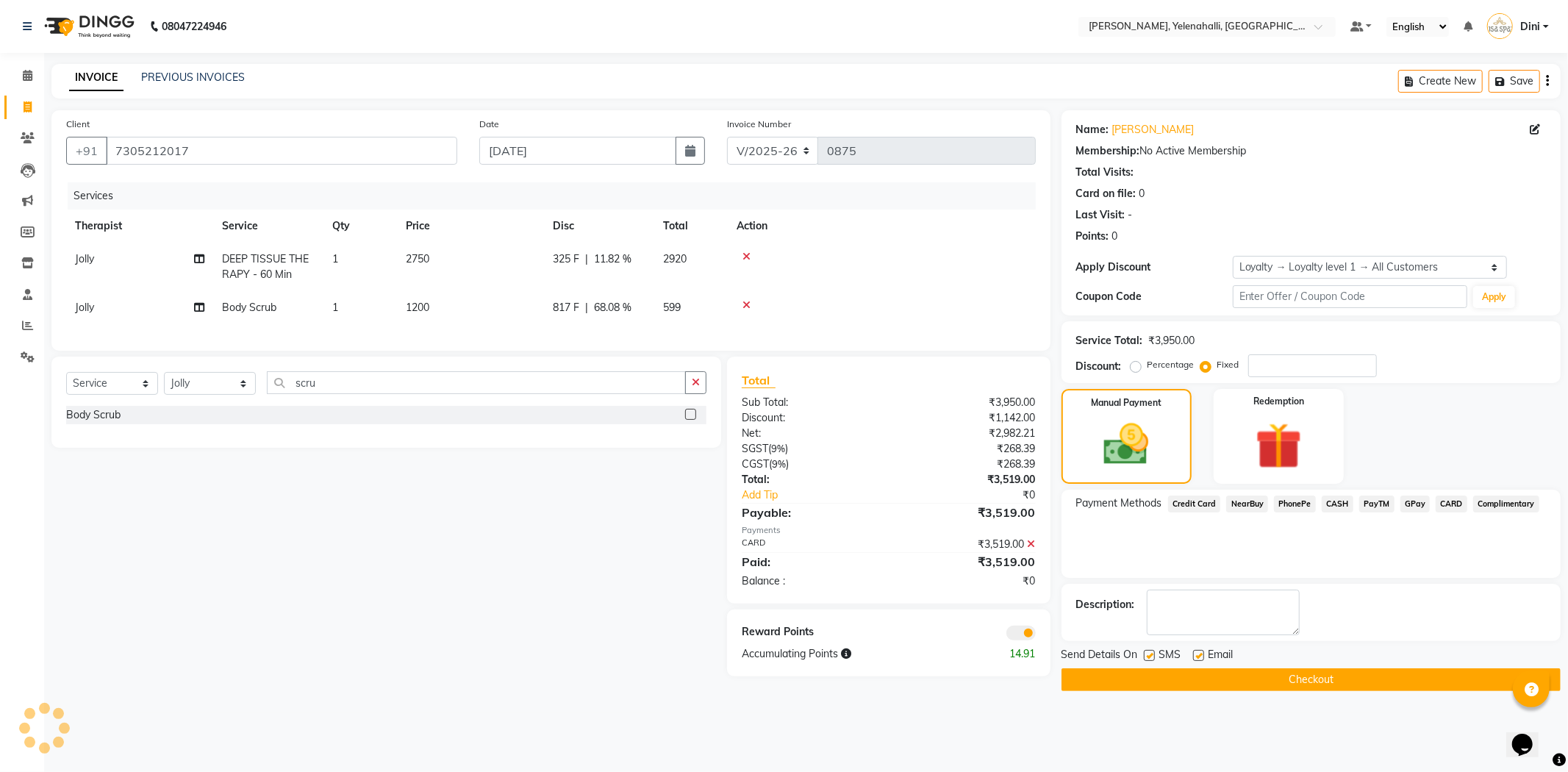
click at [1340, 677] on button "Checkout" at bounding box center [1310, 680] width 499 height 23
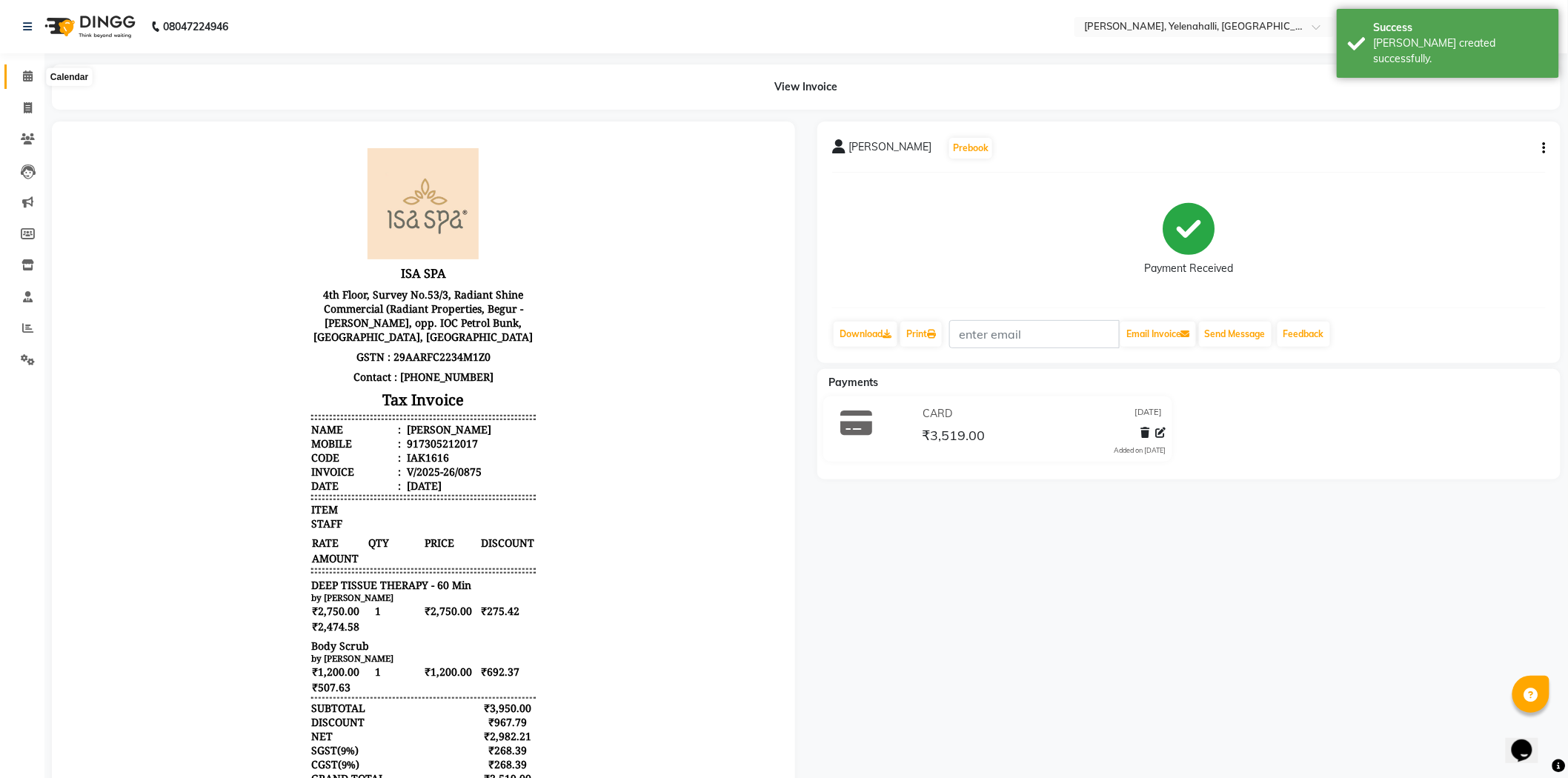
click at [26, 71] on icon at bounding box center [28, 76] width 10 height 11
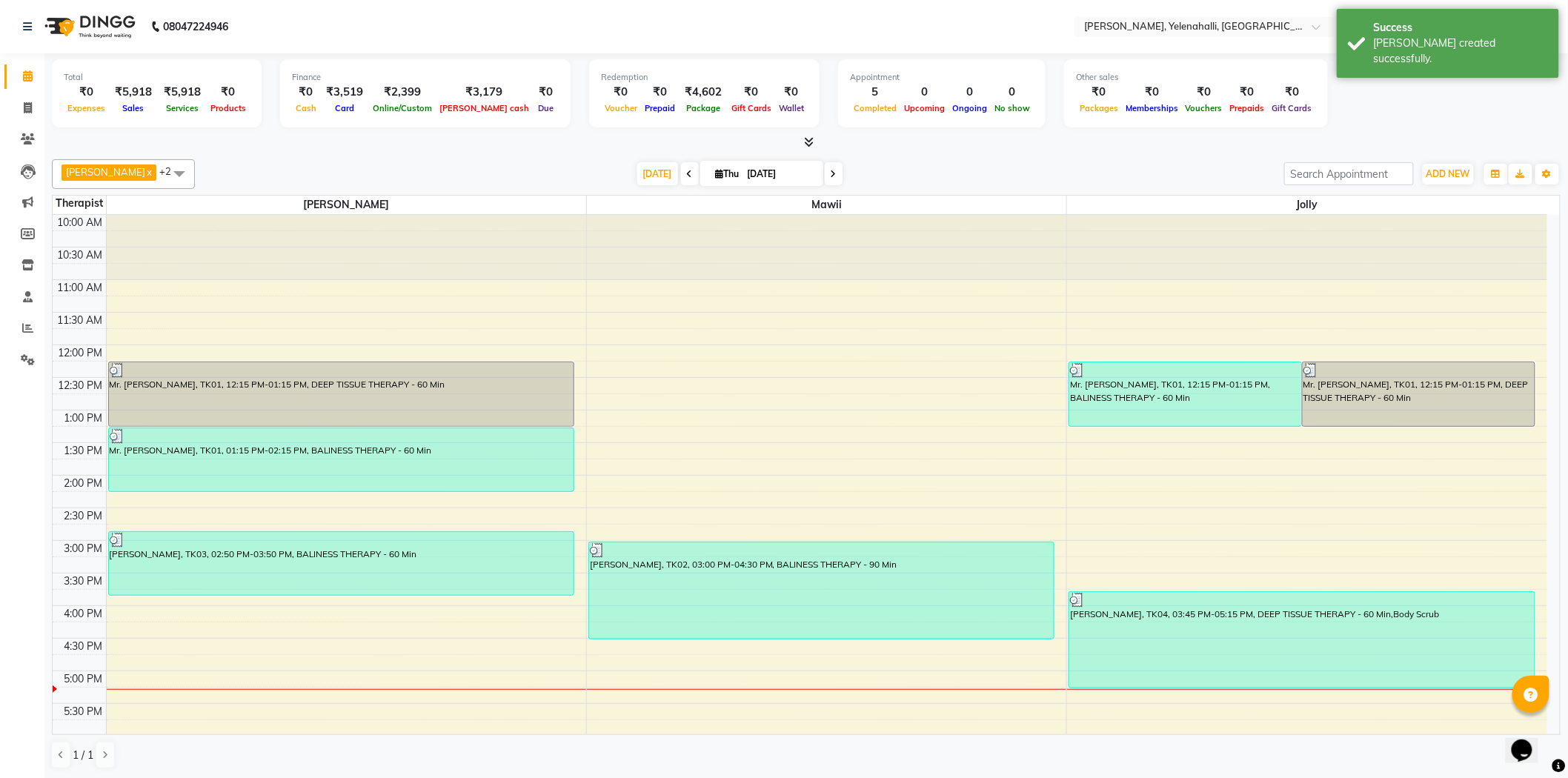
scroll to position [200, 0]
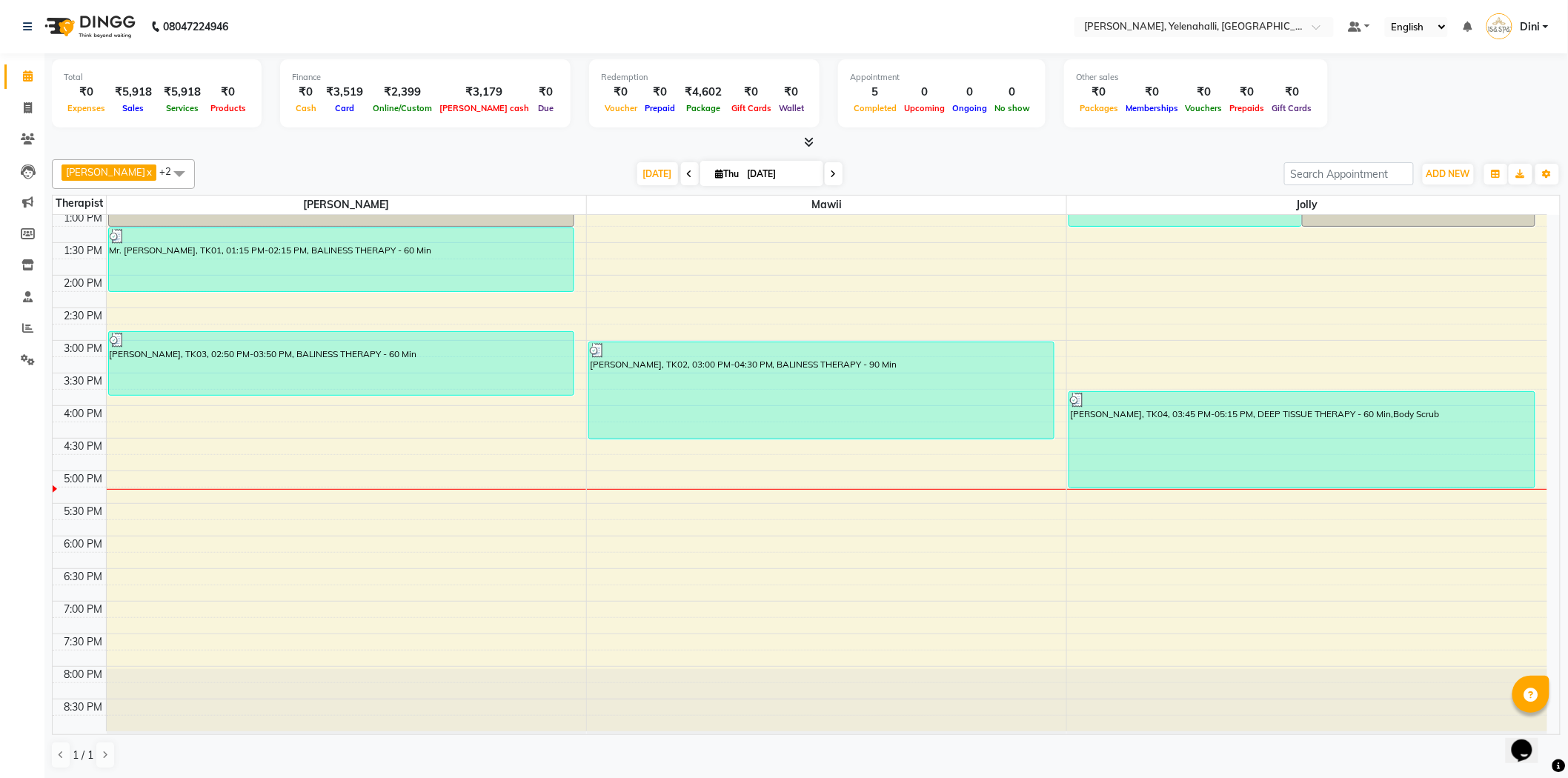
click at [810, 137] on icon at bounding box center [810, 142] width 10 height 11
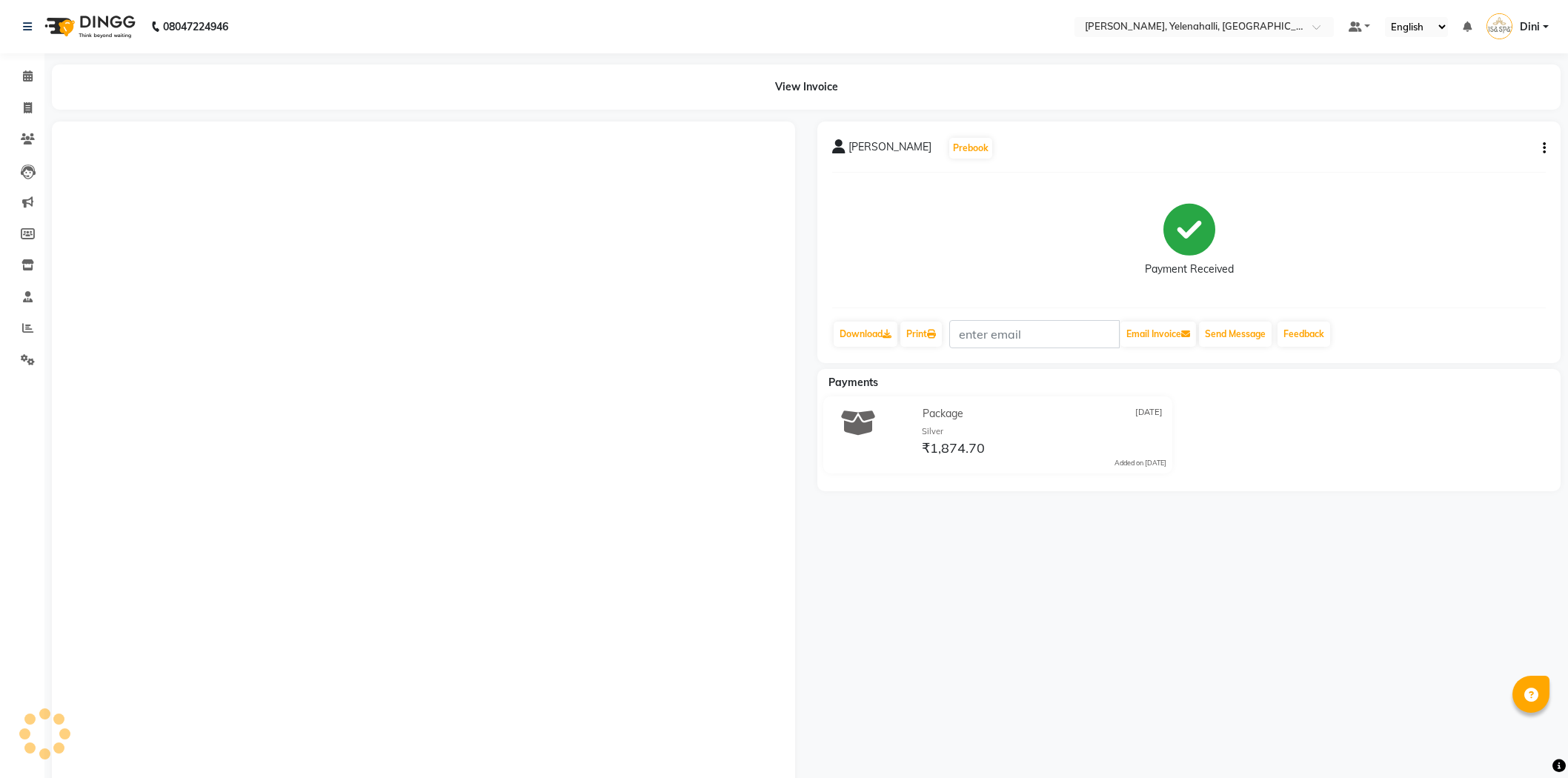
scroll to position [139, 0]
